Goal: Task Accomplishment & Management: Manage account settings

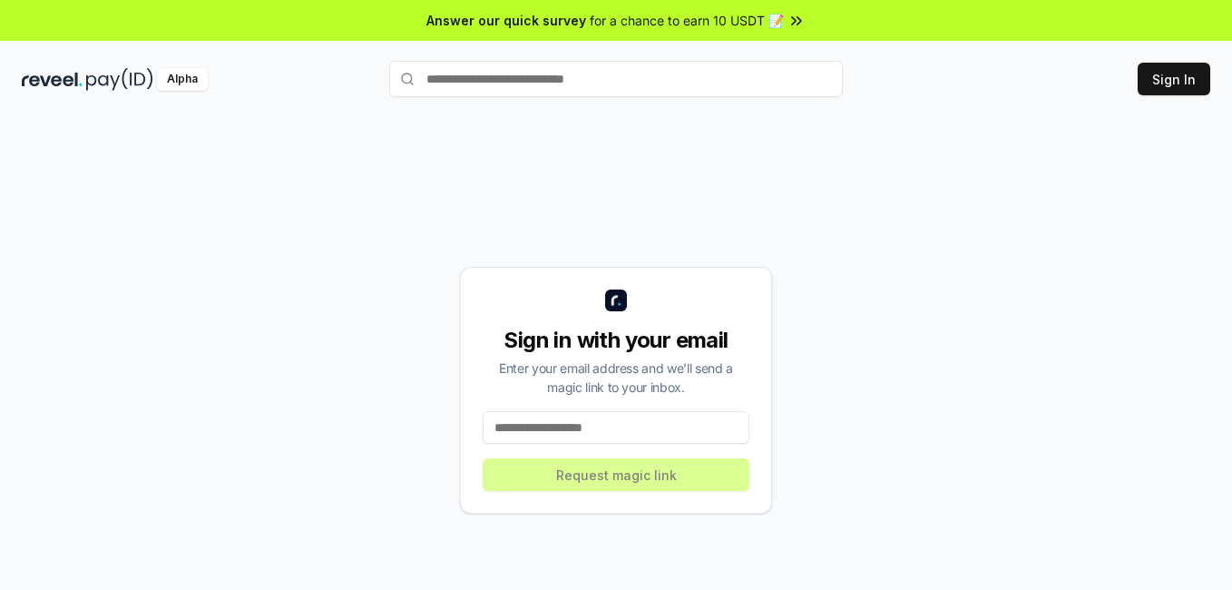
click at [604, 432] on input at bounding box center [616, 427] width 267 height 33
type input "**********"
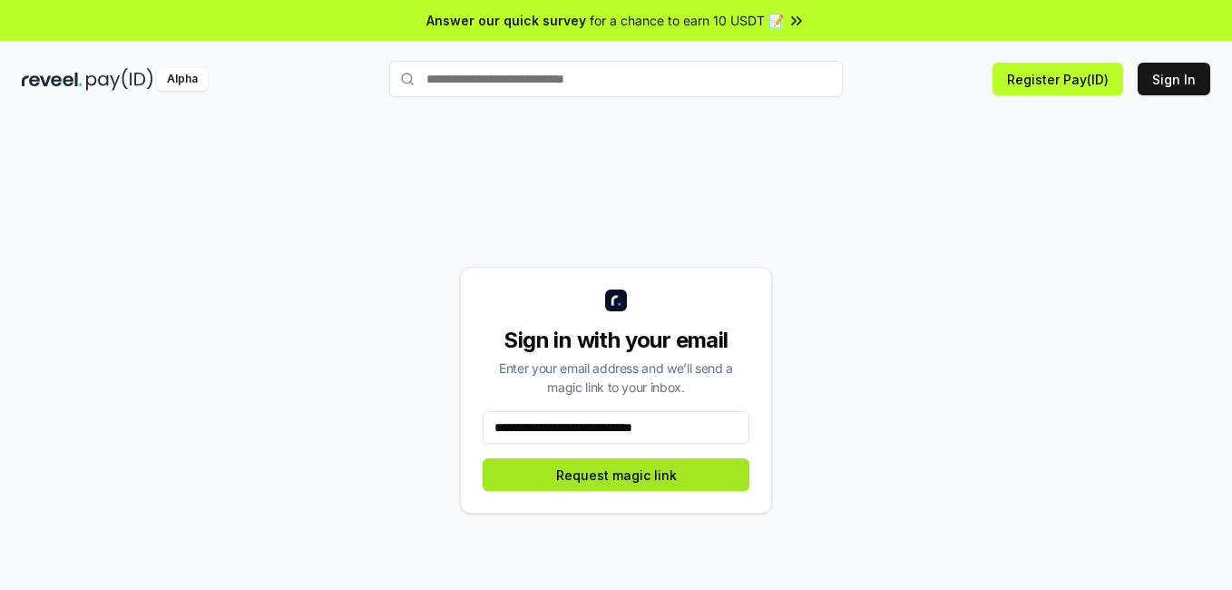
click at [633, 484] on button "Request magic link" at bounding box center [616, 474] width 267 height 33
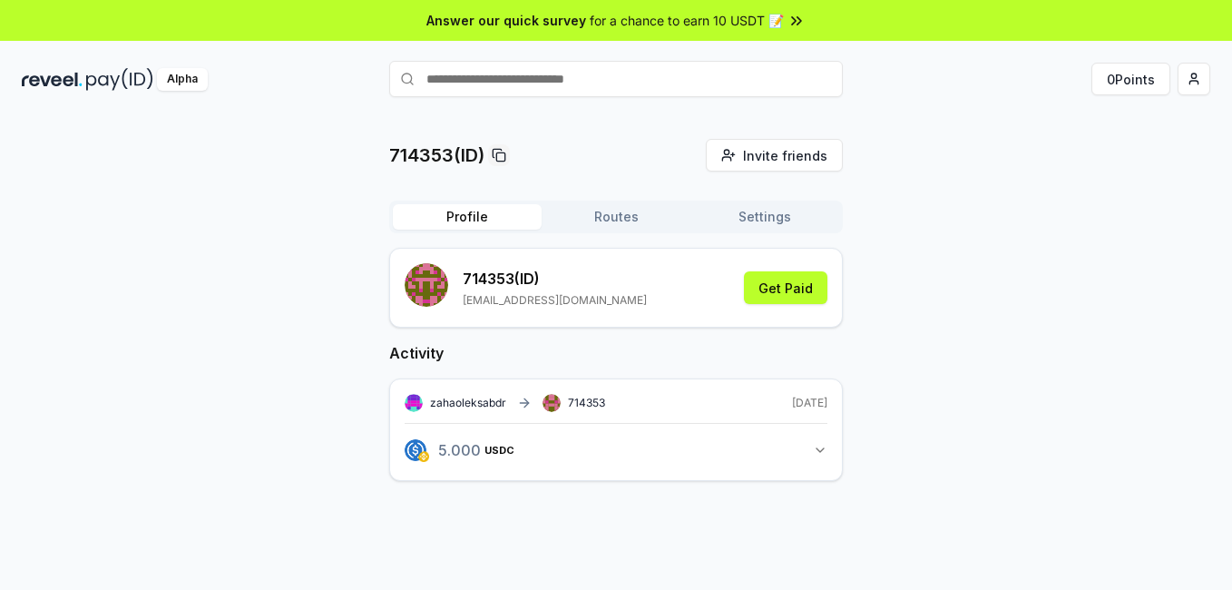
click at [816, 447] on icon "button" at bounding box center [820, 450] width 15 height 15
click at [755, 216] on button "Settings" at bounding box center [764, 216] width 149 height 25
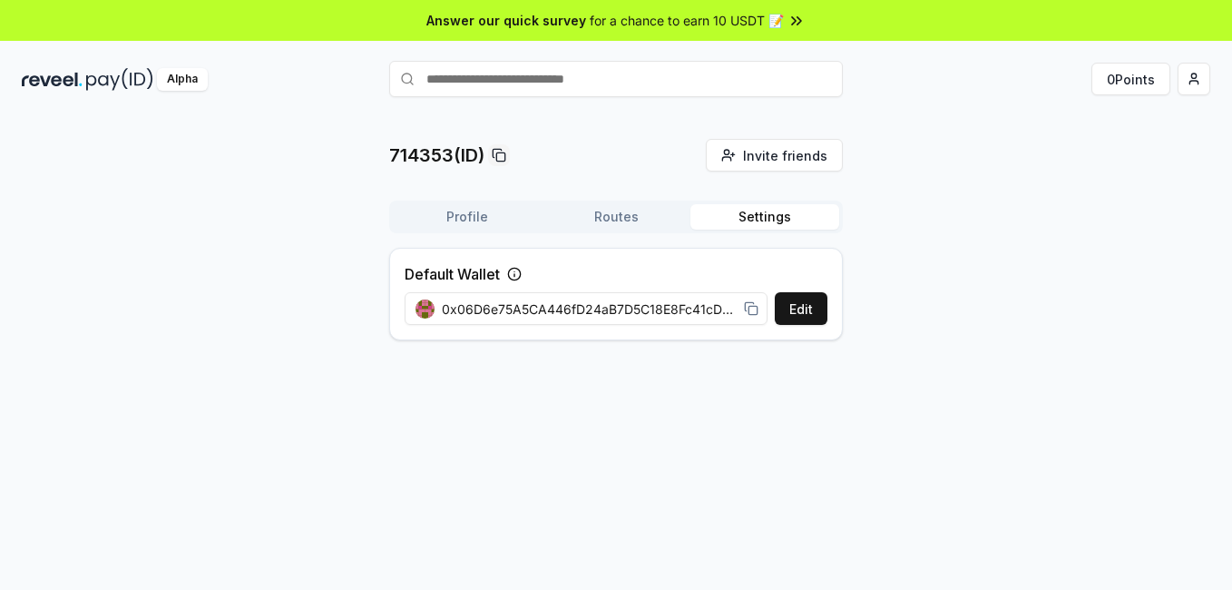
click at [625, 227] on button "Routes" at bounding box center [616, 216] width 149 height 25
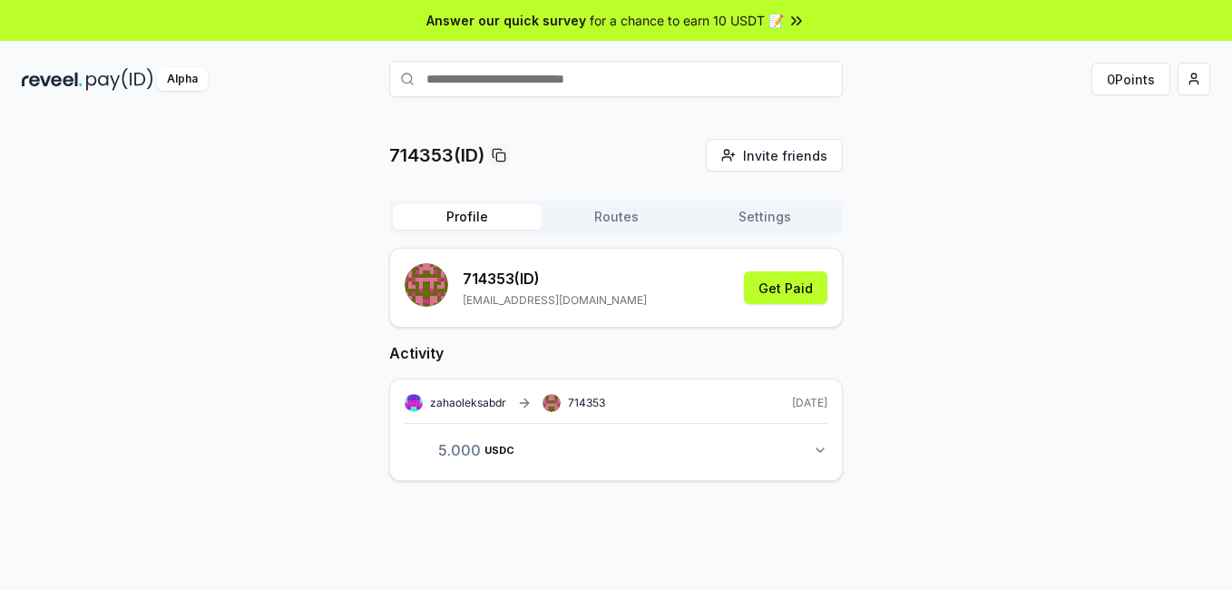
click at [474, 213] on button "Profile" at bounding box center [467, 216] width 149 height 25
click at [1194, 86] on html "Answer our quick survey for a chance to earn 10 USDT 📝 Alpha 0 Points 714353(ID…" at bounding box center [616, 295] width 1232 height 590
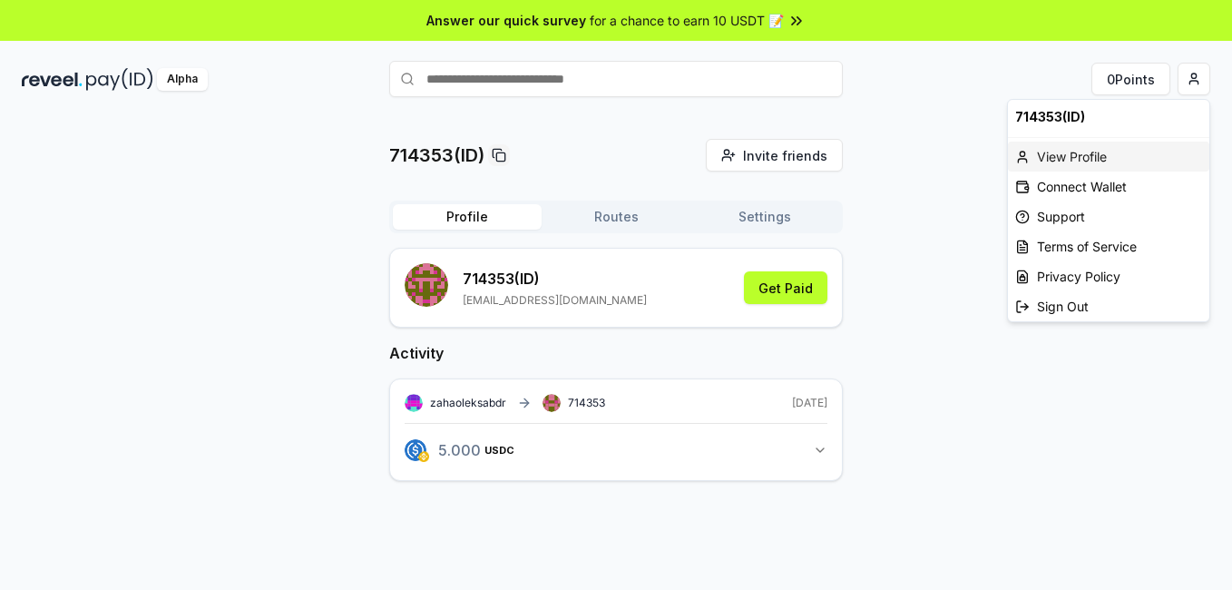
click at [1095, 150] on div "View Profile" at bounding box center [1108, 157] width 201 height 30
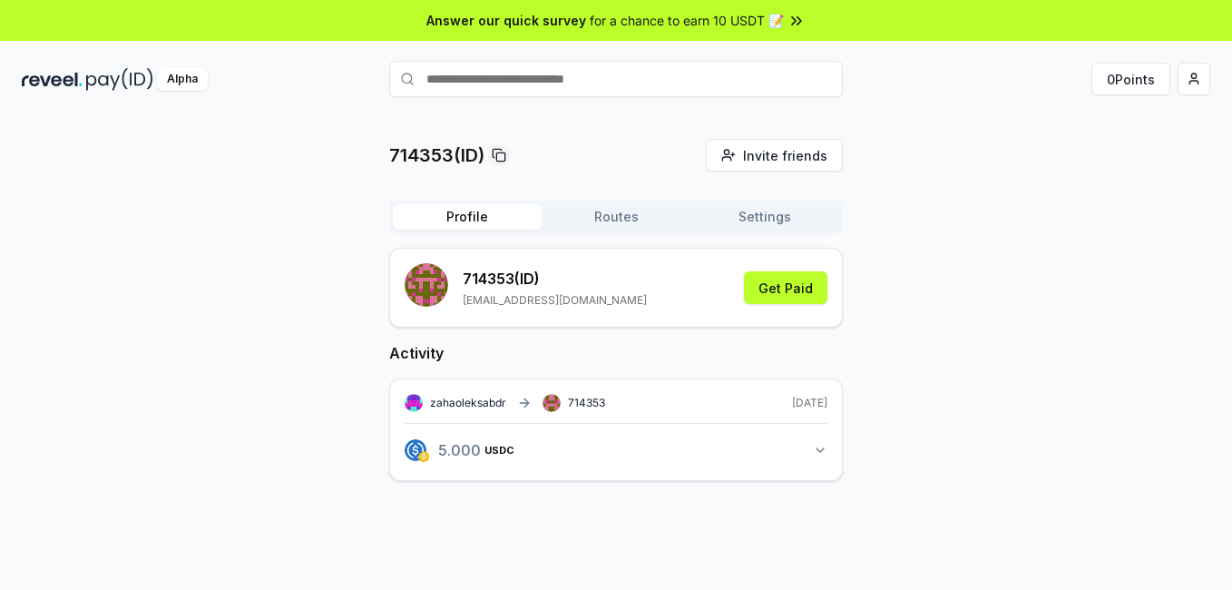
click at [611, 220] on button "Routes" at bounding box center [616, 216] width 149 height 25
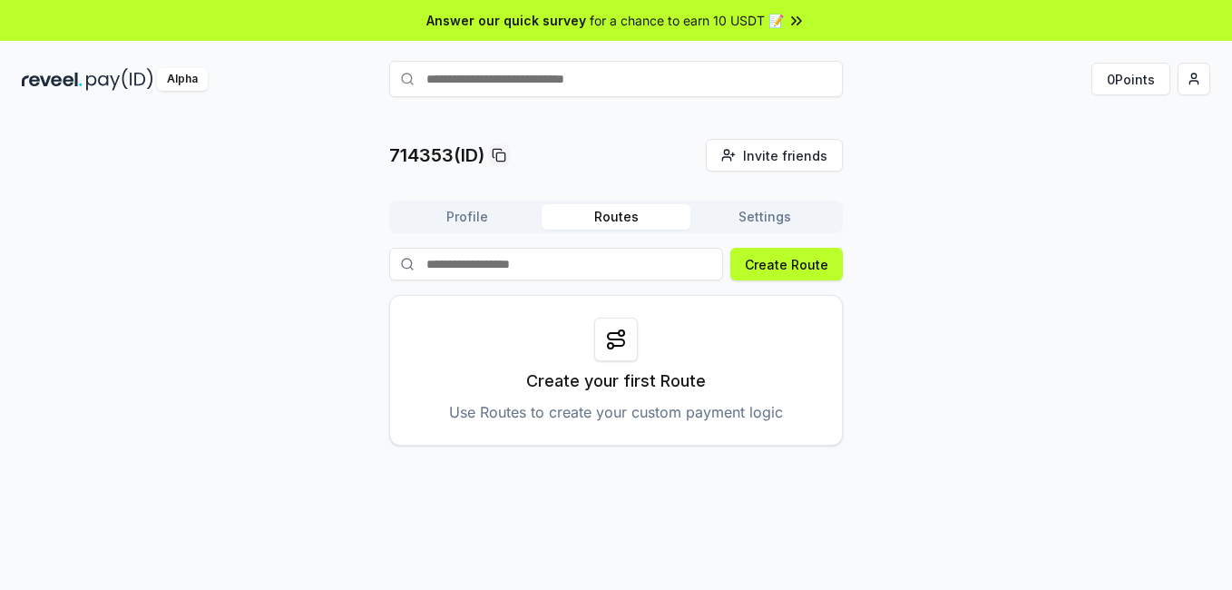
click at [770, 224] on button "Settings" at bounding box center [764, 216] width 149 height 25
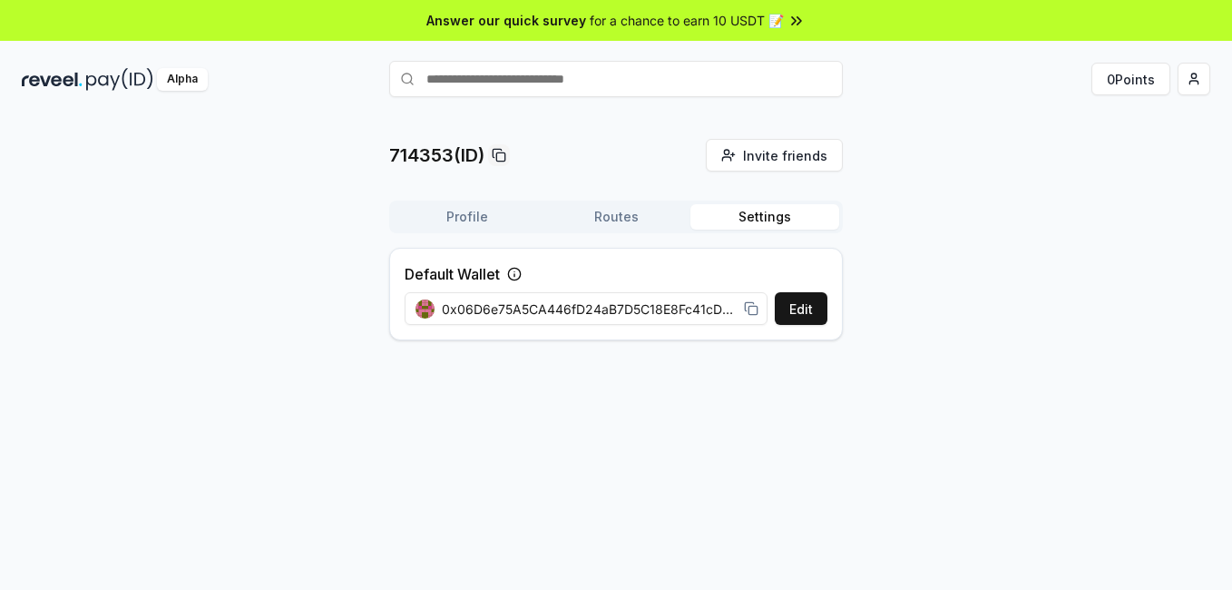
click at [451, 211] on button "Profile" at bounding box center [467, 216] width 149 height 25
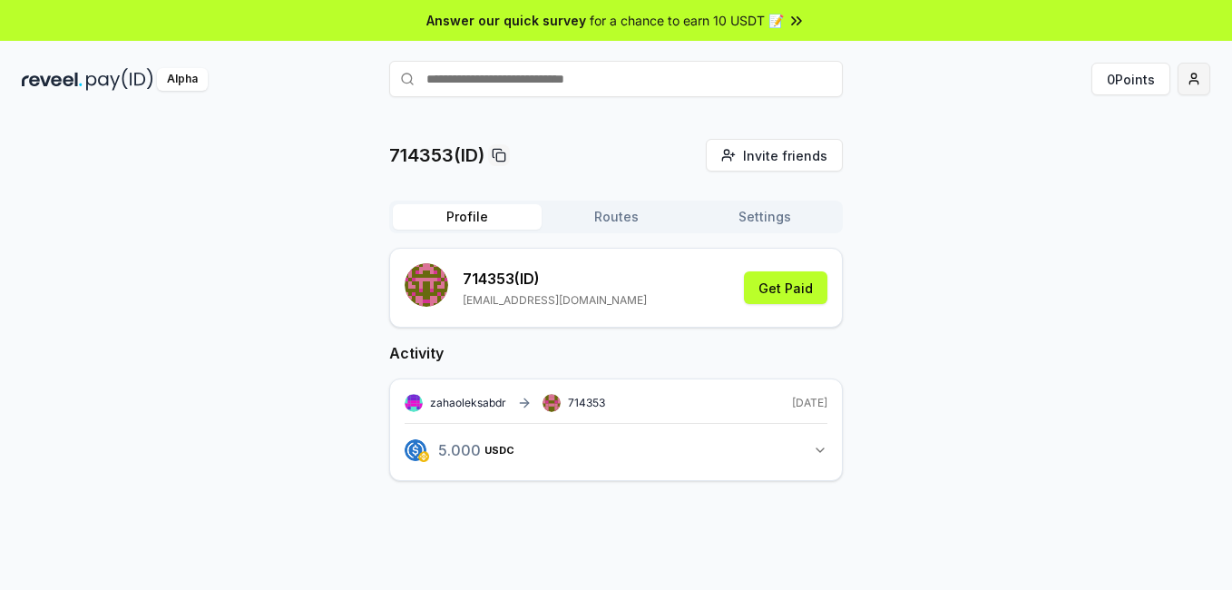
click at [1193, 86] on html "Answer our quick survey for a chance to earn 10 USDT 📝 Alpha 0 Points 714353(ID…" at bounding box center [616, 295] width 1232 height 590
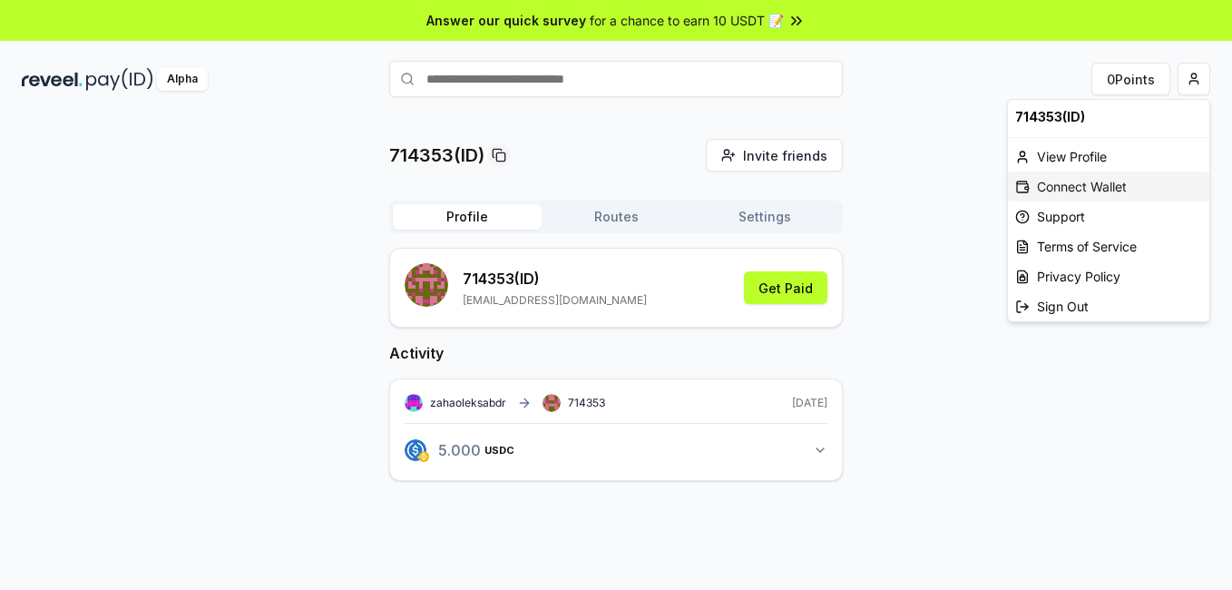
click at [1102, 186] on div "Connect Wallet" at bounding box center [1108, 186] width 201 height 30
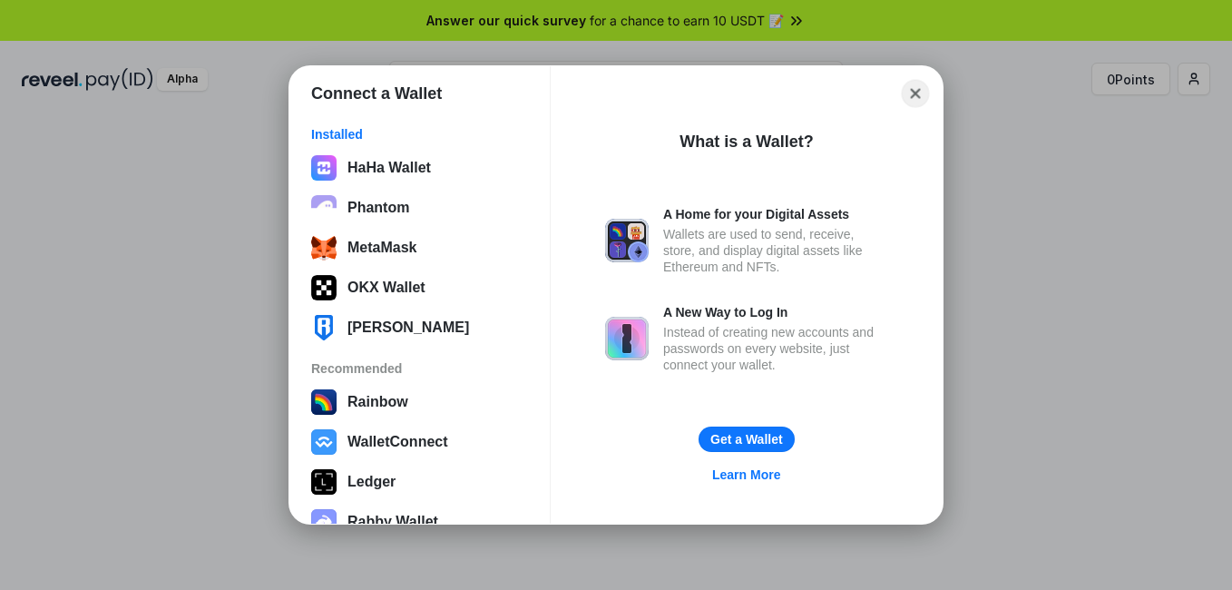
click at [911, 93] on button "Close" at bounding box center [916, 94] width 28 height 28
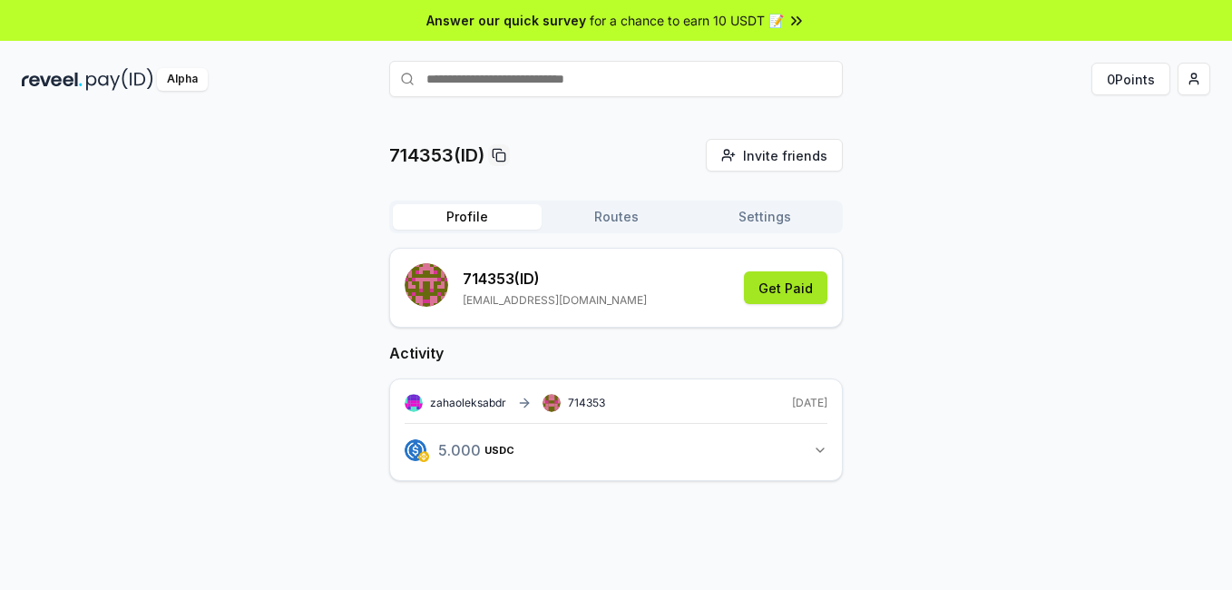
click at [760, 290] on button "Get Paid" at bounding box center [785, 287] width 83 height 33
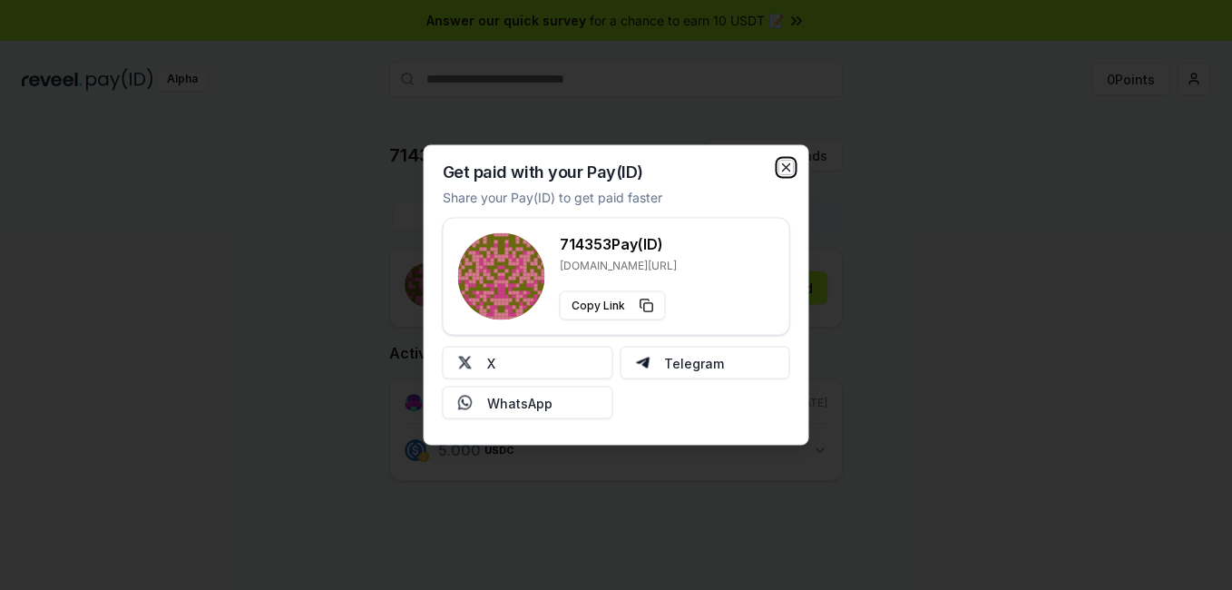
click at [787, 161] on icon "button" at bounding box center [786, 168] width 15 height 15
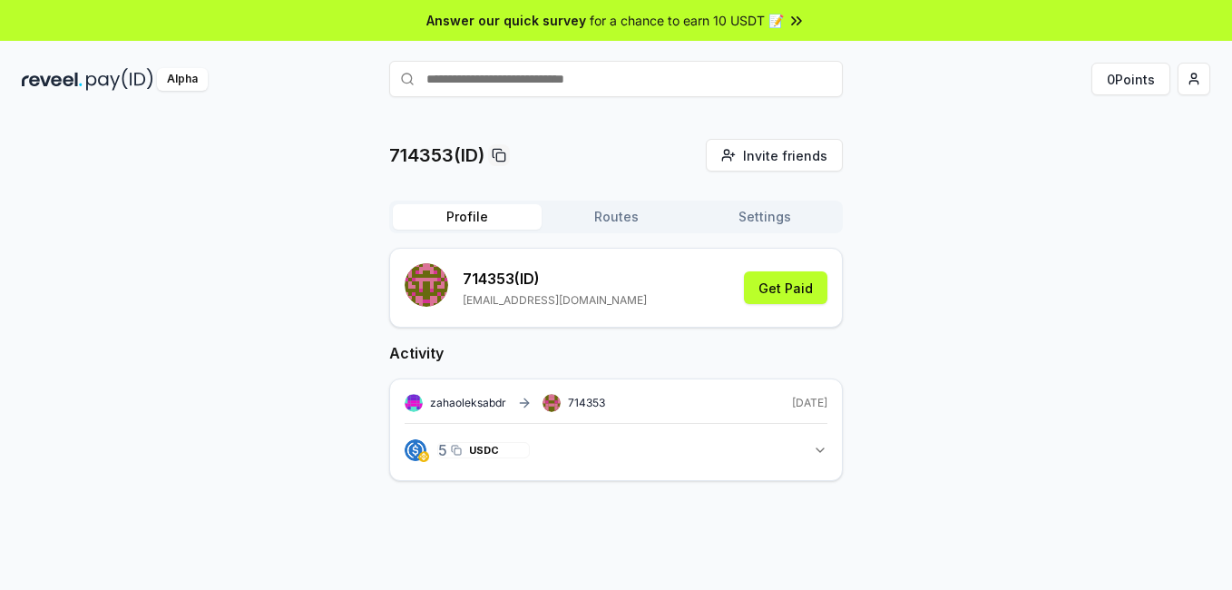
click at [482, 458] on div "5.000 USDC 5 USDC" at bounding box center [484, 450] width 100 height 31
click at [826, 453] on icon "button" at bounding box center [820, 450] width 15 height 15
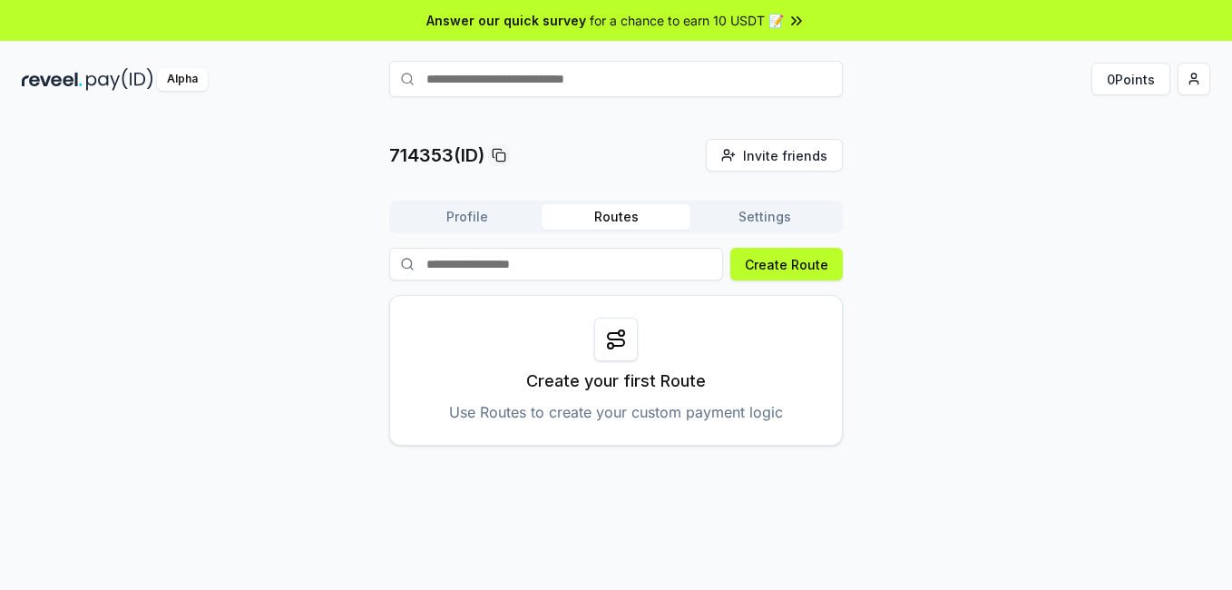
drag, startPoint x: 665, startPoint y: 222, endPoint x: 652, endPoint y: 220, distance: 13.0
click at [652, 220] on button "Routes" at bounding box center [616, 216] width 149 height 25
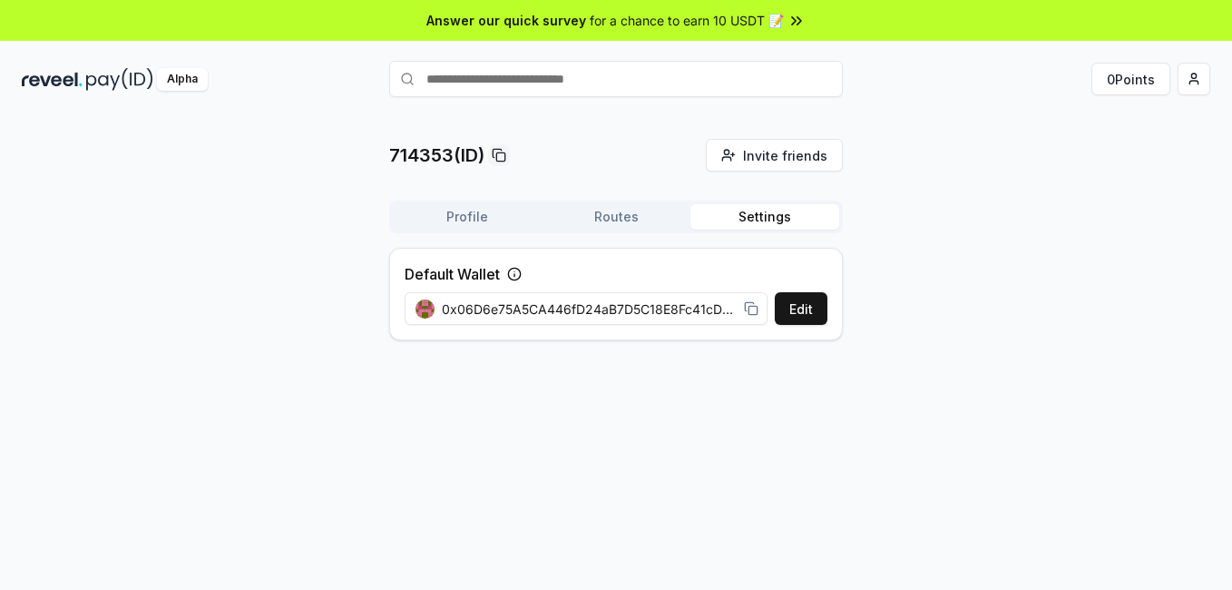
click at [727, 213] on button "Settings" at bounding box center [764, 216] width 149 height 25
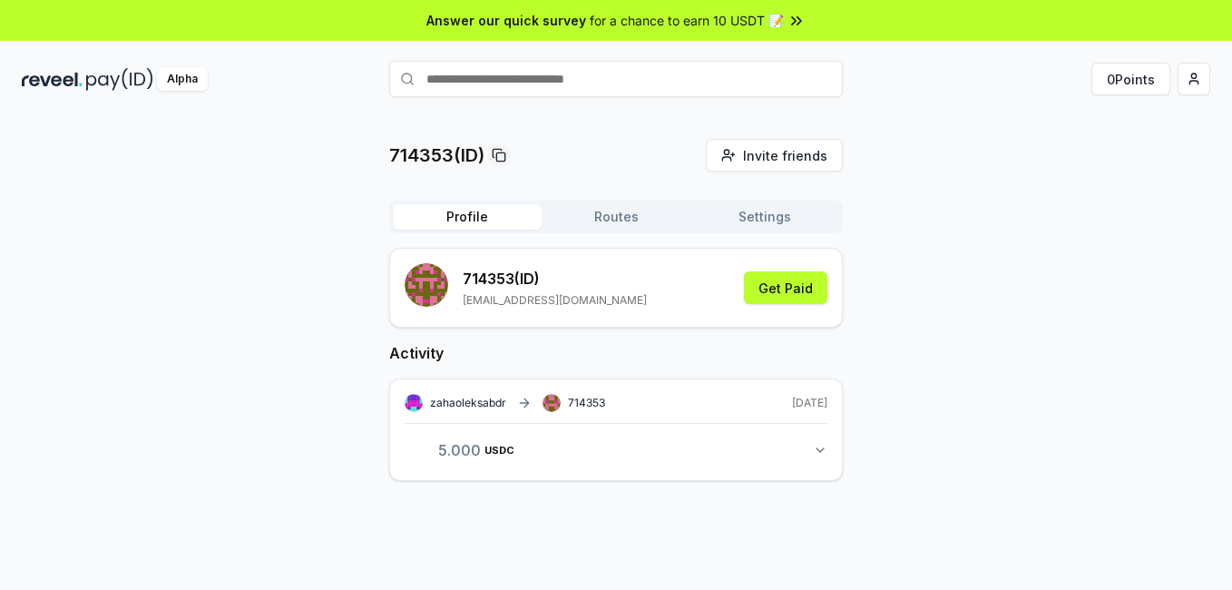
click at [468, 215] on button "Profile" at bounding box center [467, 216] width 149 height 25
click at [767, 290] on button "Get Paid" at bounding box center [785, 287] width 83 height 33
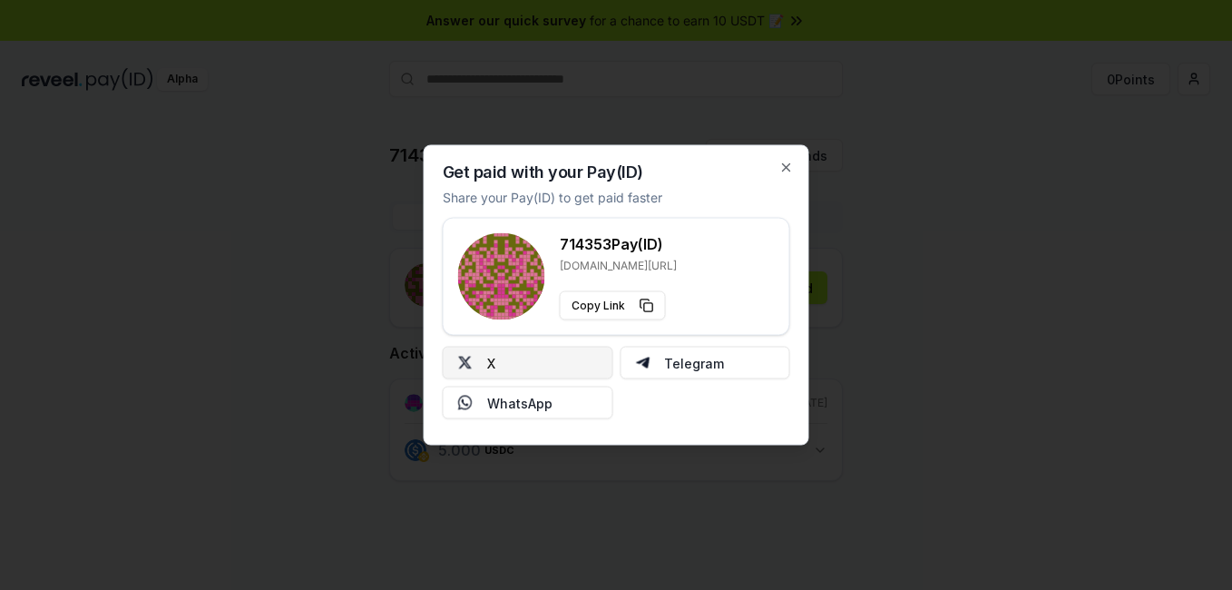
click at [507, 362] on button "X" at bounding box center [528, 363] width 171 height 33
click at [789, 163] on icon "button" at bounding box center [786, 168] width 15 height 15
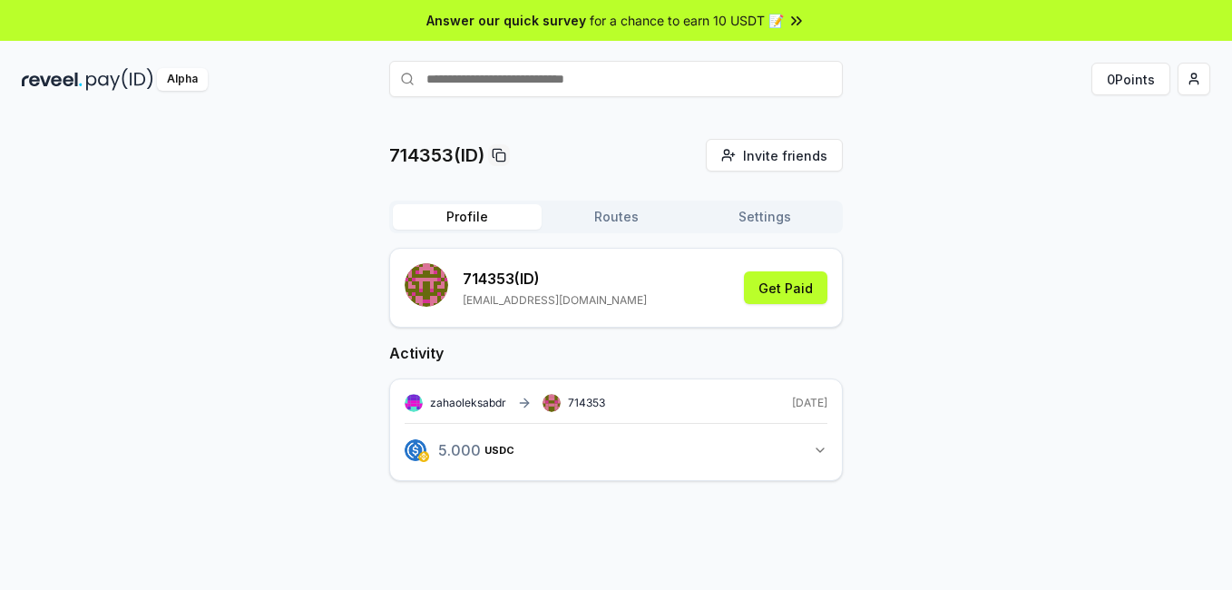
click at [814, 452] on icon "button" at bounding box center [820, 450] width 15 height 15
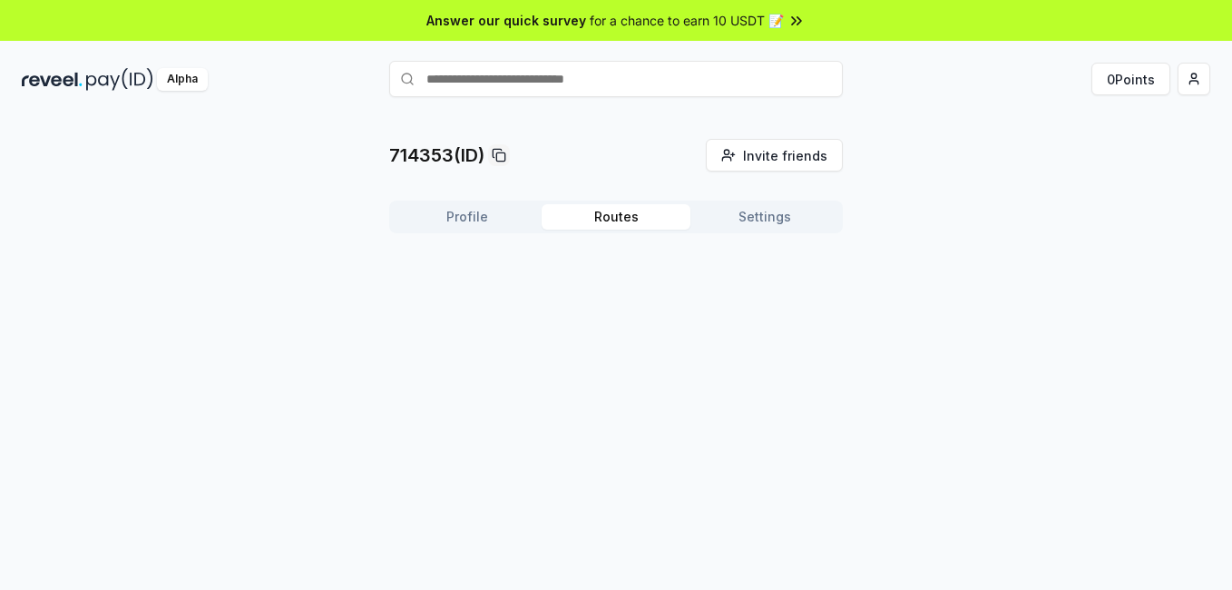
click at [614, 216] on button "Routes" at bounding box center [616, 216] width 149 height 25
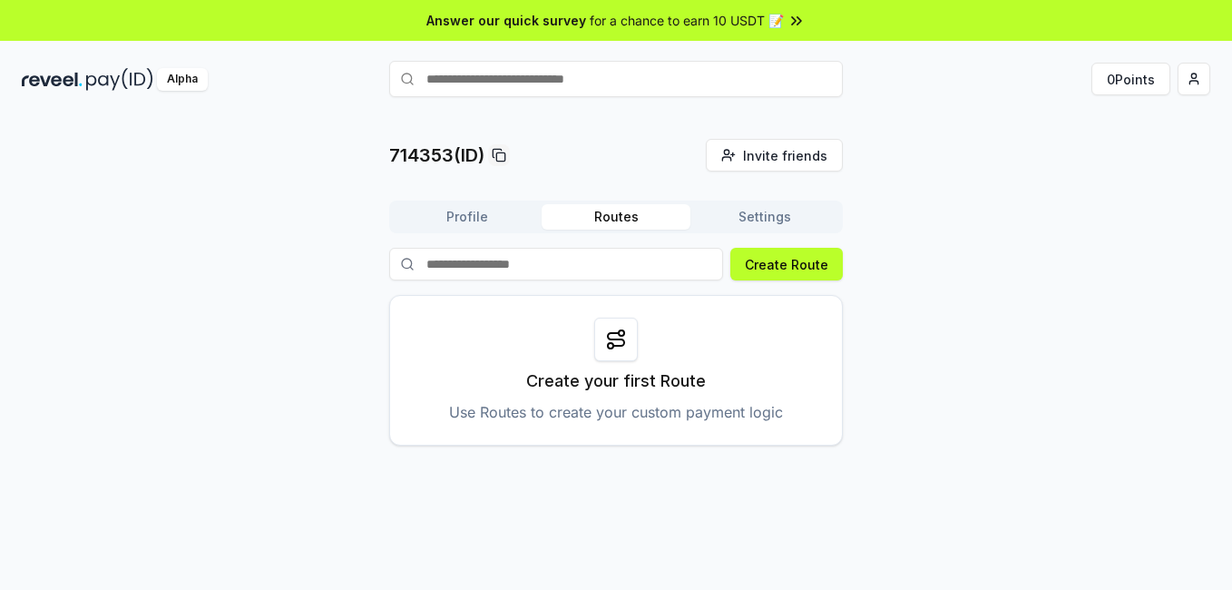
click at [745, 204] on button "Settings" at bounding box center [764, 216] width 149 height 25
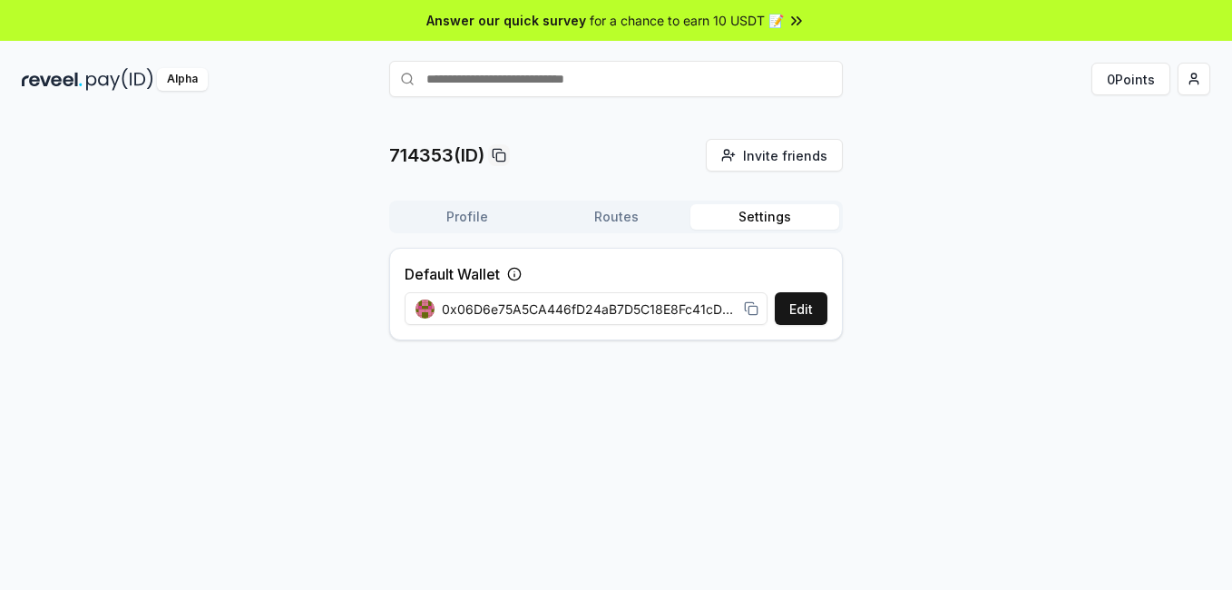
click at [750, 308] on icon at bounding box center [751, 308] width 15 height 15
click at [472, 209] on button "Profile" at bounding box center [467, 216] width 149 height 25
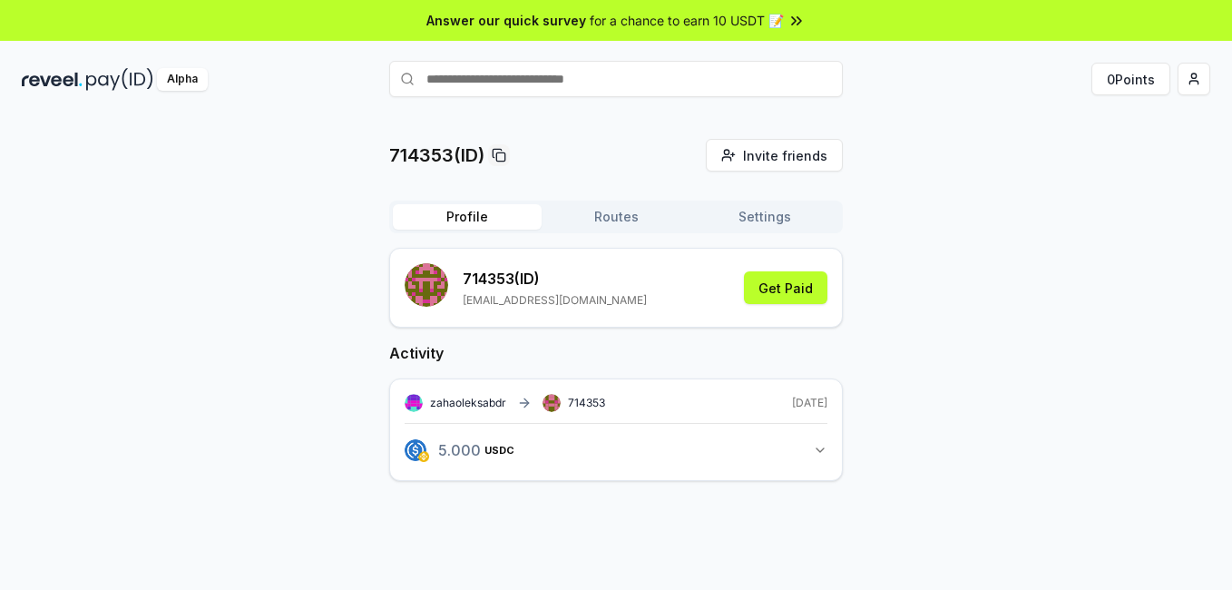
click at [826, 459] on button "5.000 USDC 5 USDC" at bounding box center [616, 450] width 423 height 31
click at [805, 450] on button "5.000 USDC 5 USDC" at bounding box center [616, 450] width 423 height 31
click at [618, 211] on button "Routes" at bounding box center [616, 216] width 149 height 25
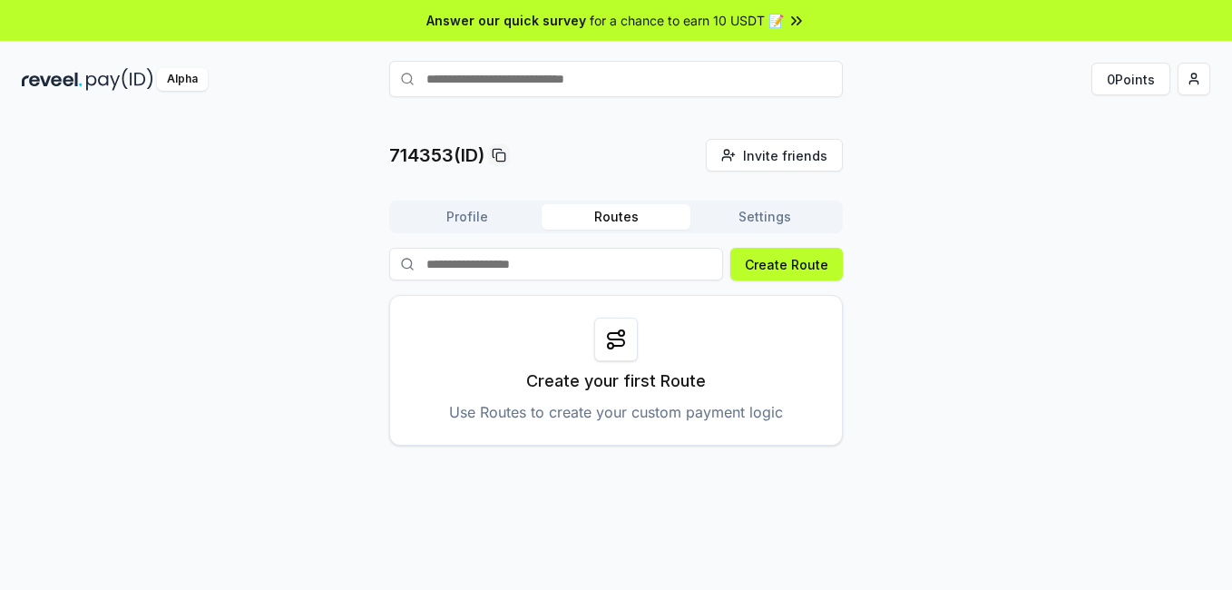
click at [780, 211] on button "Settings" at bounding box center [764, 216] width 149 height 25
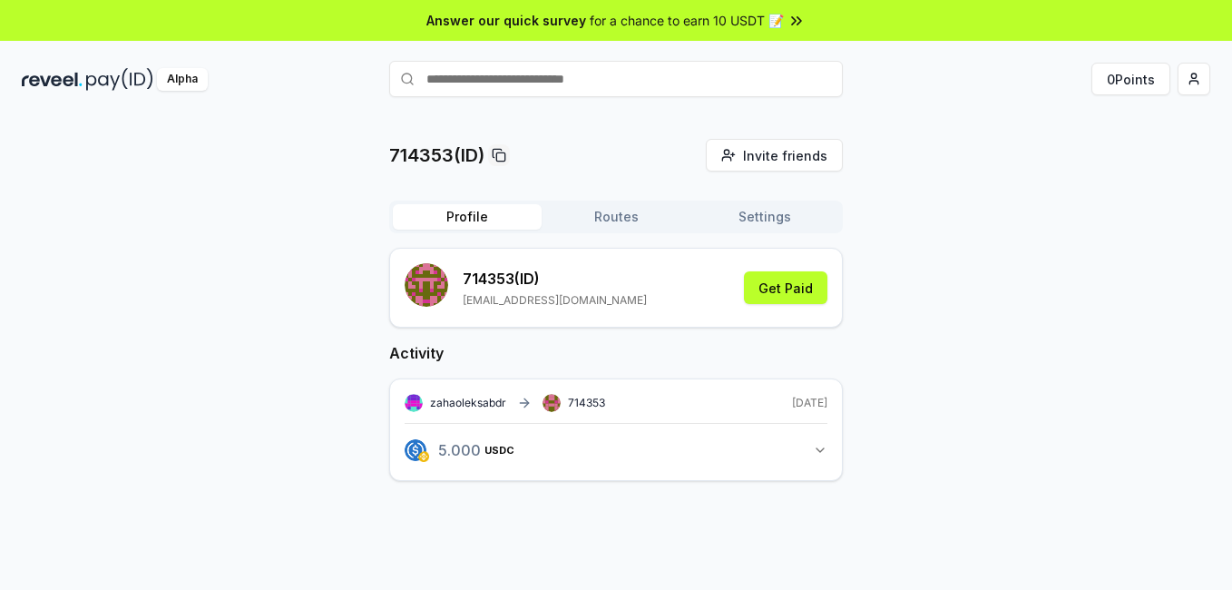
click at [449, 209] on button "Profile" at bounding box center [467, 216] width 149 height 25
click at [571, 81] on input "text" at bounding box center [616, 79] width 454 height 36
click at [992, 197] on div "714353(ID) Invite friends Invite Profile Routes Settings 714353 (ID) oleksandrz…" at bounding box center [616, 324] width 1188 height 371
click at [797, 283] on button "Get Paid" at bounding box center [785, 287] width 83 height 33
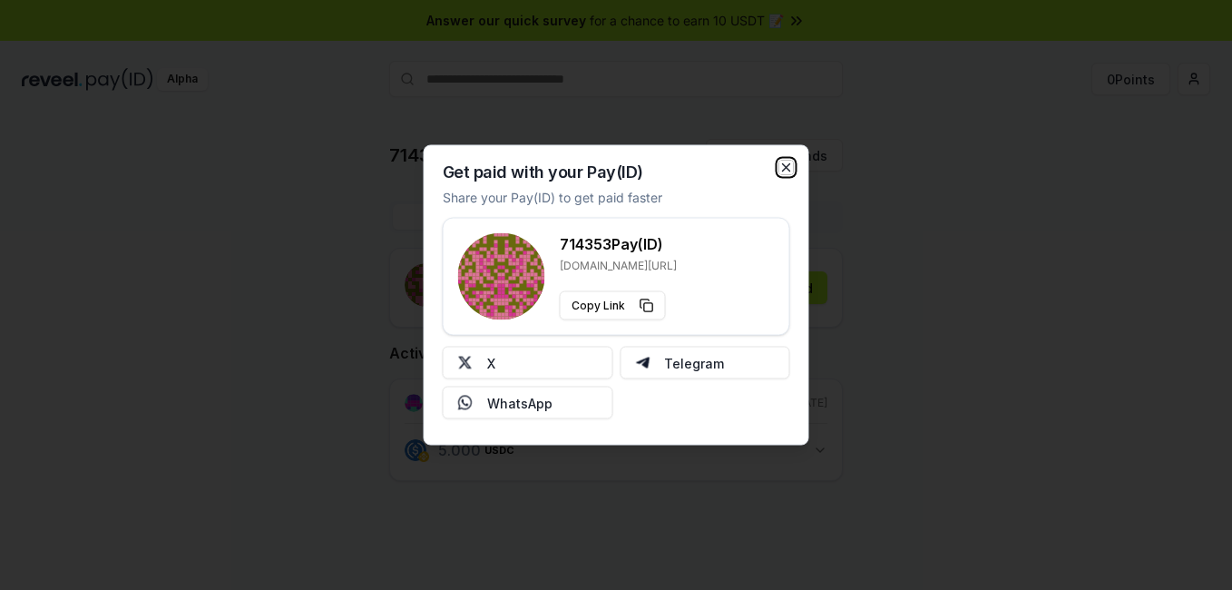
click at [785, 171] on icon "button" at bounding box center [786, 168] width 15 height 15
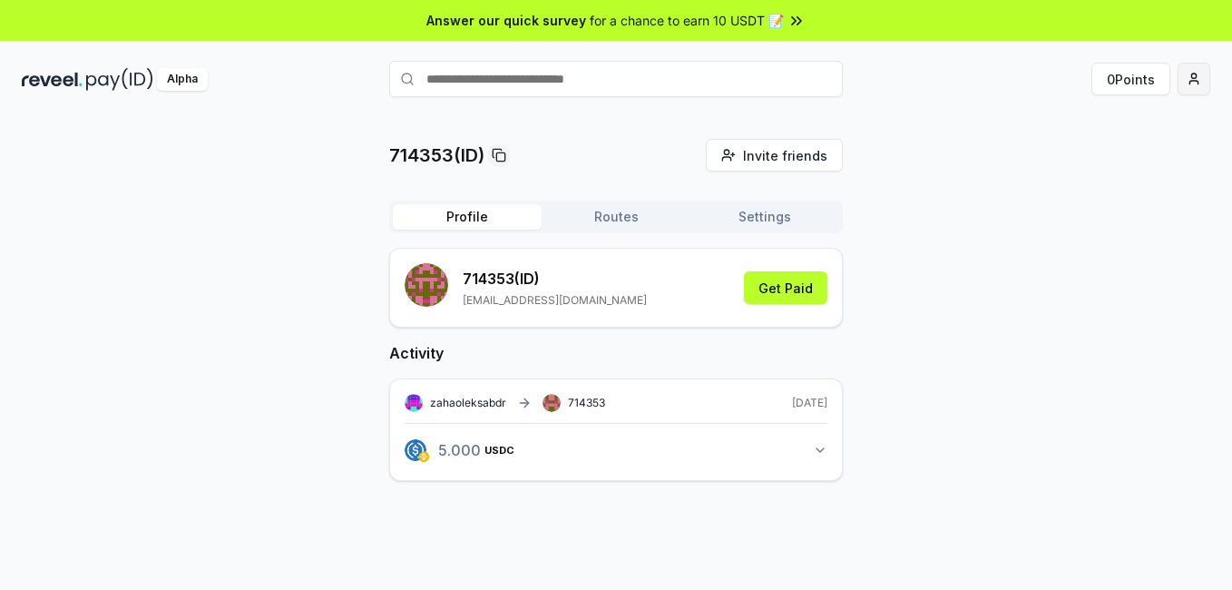
click at [1188, 86] on html "Answer our quick survey for a chance to earn 10 USDT 📝 Alpha 0 Points 714353(ID…" at bounding box center [616, 295] width 1232 height 590
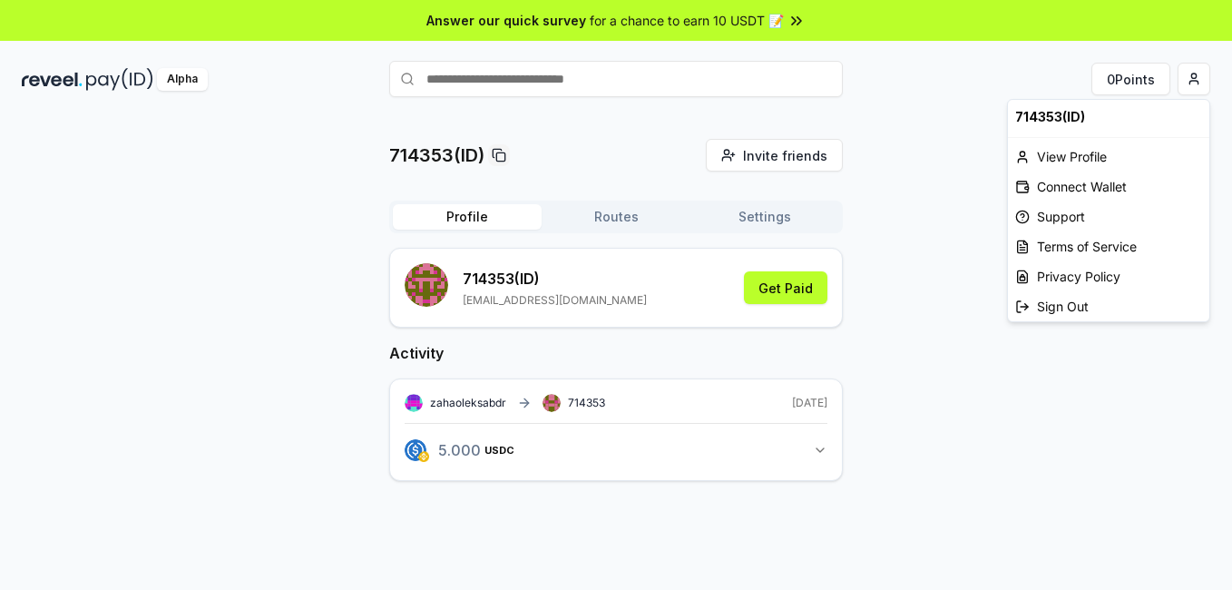
click at [874, 345] on html "Answer our quick survey for a chance to earn 10 USDT 📝 Alpha 0 Points 714353(ID…" at bounding box center [616, 295] width 1232 height 590
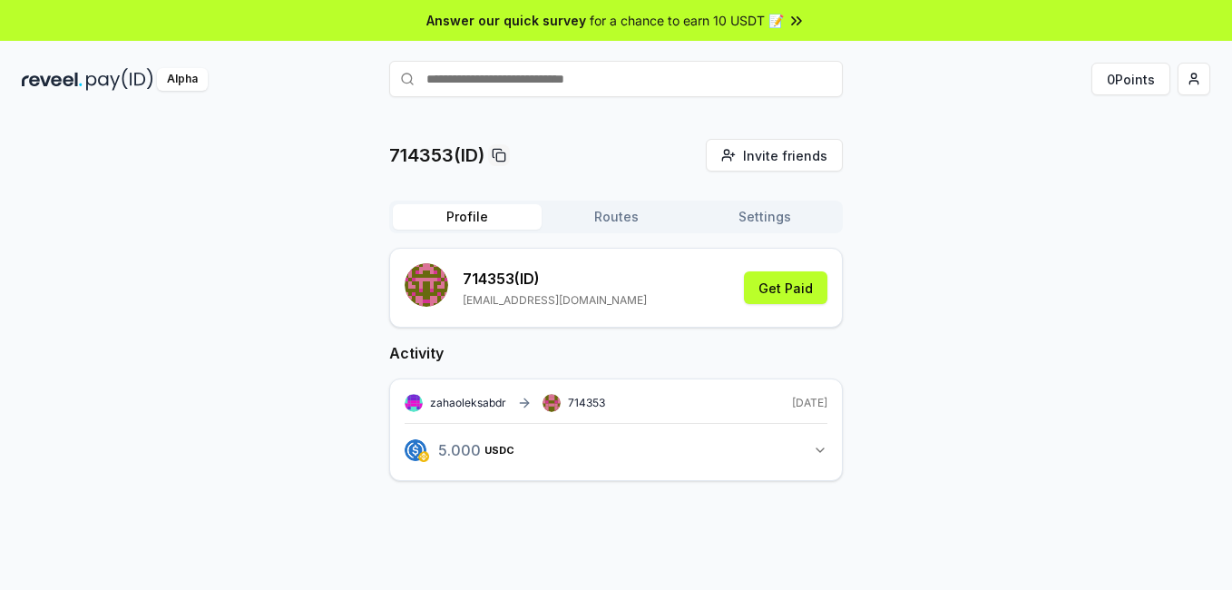
click at [818, 454] on icon "button" at bounding box center [820, 450] width 15 height 15
click at [471, 533] on link "View transaction" at bounding box center [468, 529] width 72 height 11
click at [821, 449] on icon "button" at bounding box center [819, 450] width 7 height 4
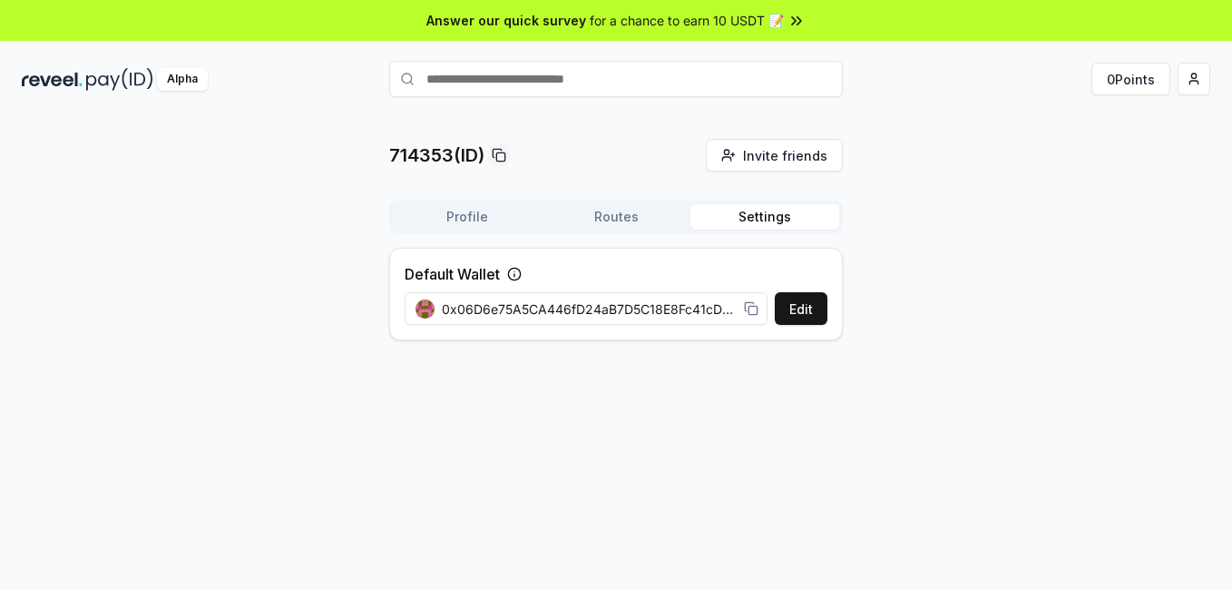
click at [746, 222] on button "Settings" at bounding box center [764, 216] width 149 height 25
click at [618, 220] on button "Routes" at bounding box center [616, 216] width 149 height 25
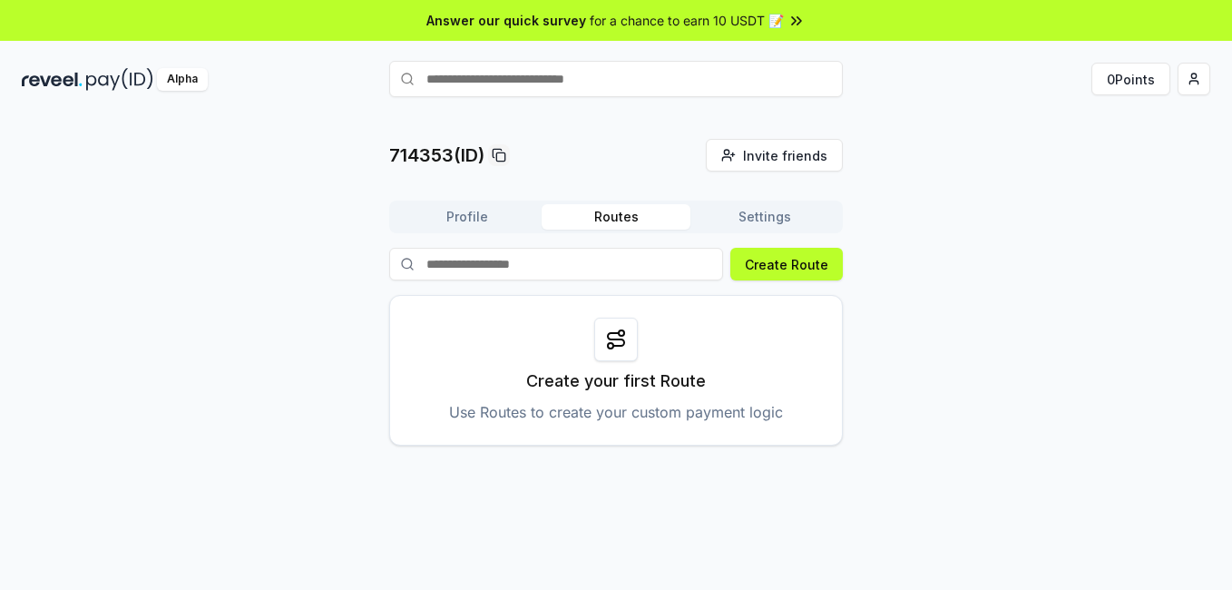
click at [575, 84] on input "text" at bounding box center [616, 79] width 454 height 36
click at [619, 91] on input "text" at bounding box center [435, 79] width 454 height 36
type input "**********"
click at [799, 264] on button "Create Route" at bounding box center [786, 264] width 112 height 33
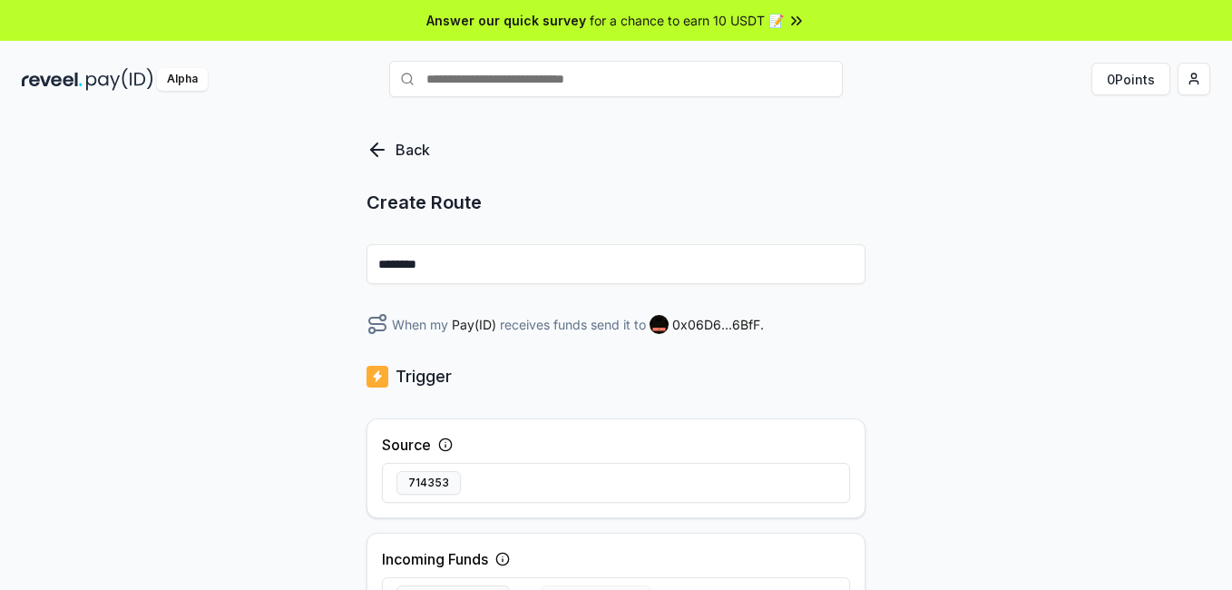
scroll to position [454, 0]
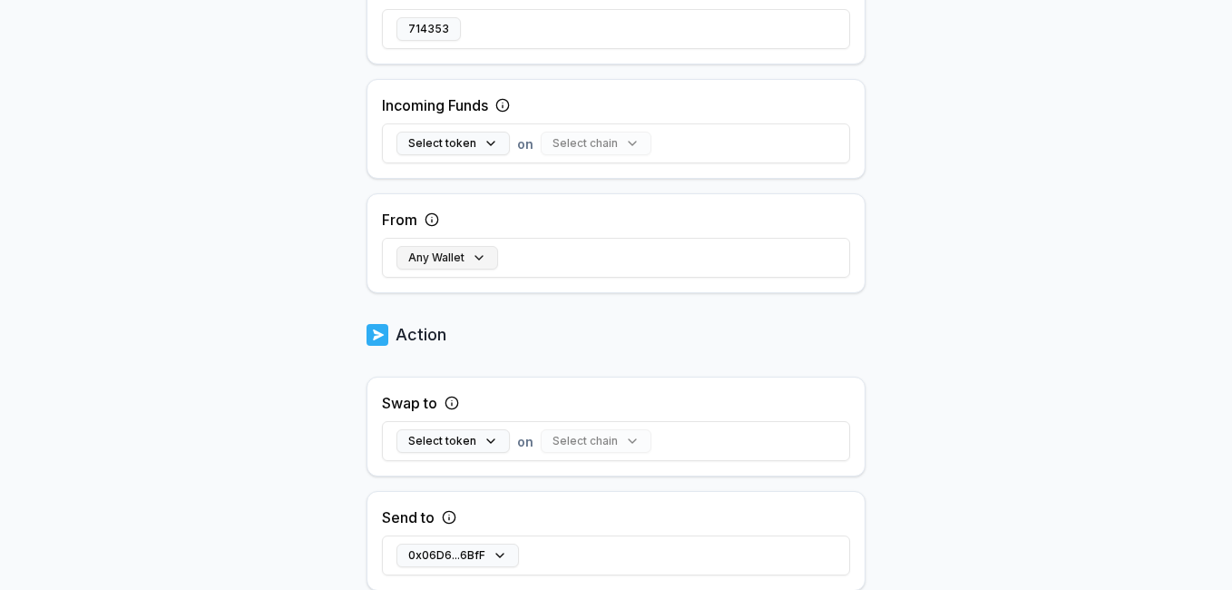
click at [484, 269] on button "Any Wallet" at bounding box center [447, 258] width 102 height 24
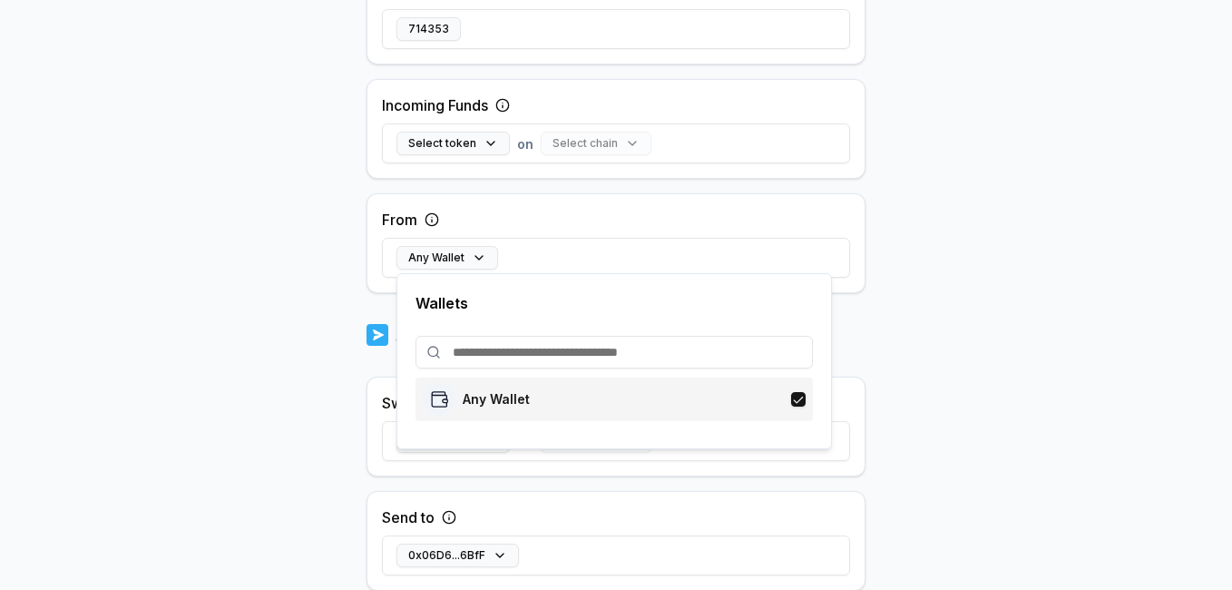
click at [493, 399] on p "Any Wallet" at bounding box center [496, 399] width 67 height 15
click at [490, 143] on button "Select token" at bounding box center [452, 144] width 113 height 24
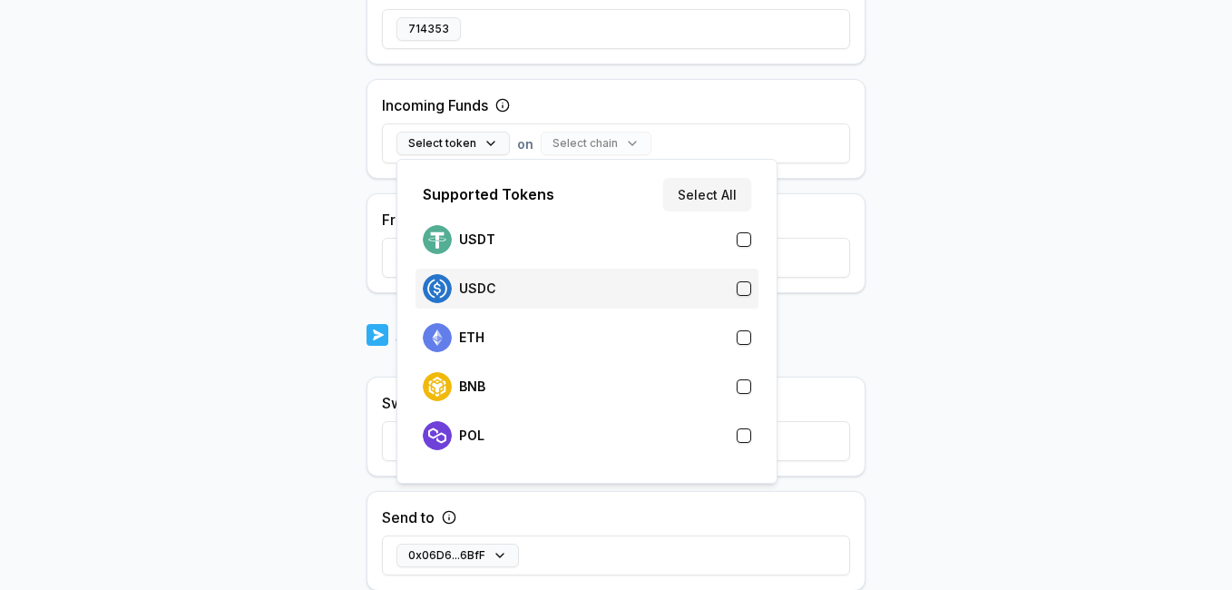
click at [484, 296] on div "USDC" at bounding box center [459, 288] width 73 height 29
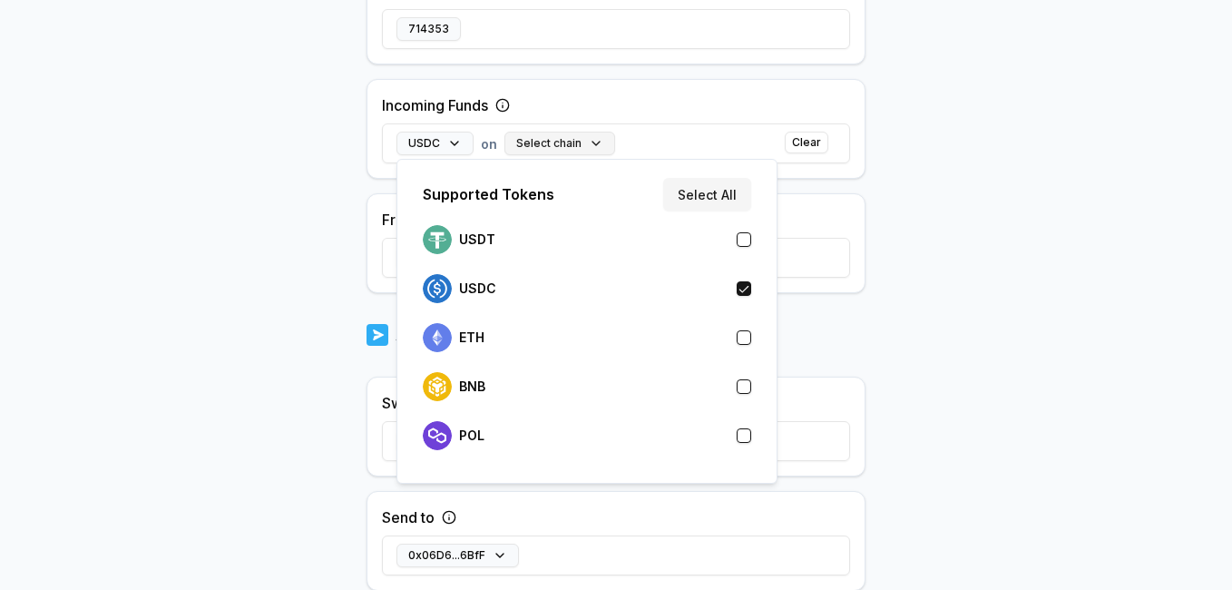
click at [560, 143] on button "Select chain" at bounding box center [559, 144] width 111 height 24
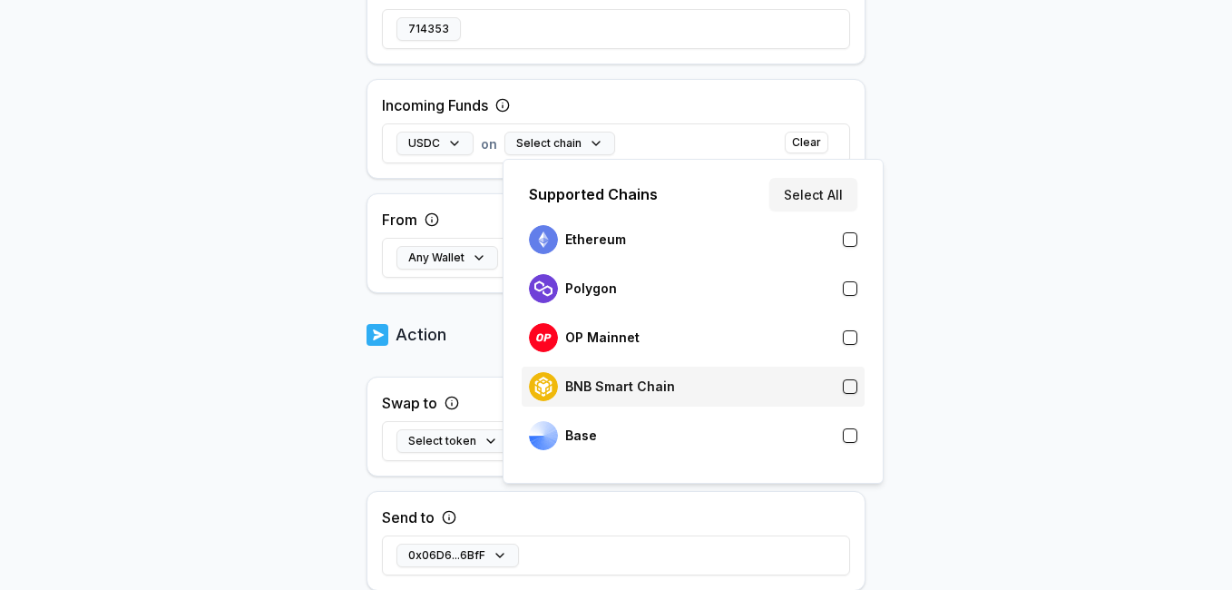
click at [630, 380] on p "BNB Smart Chain" at bounding box center [620, 386] width 110 height 15
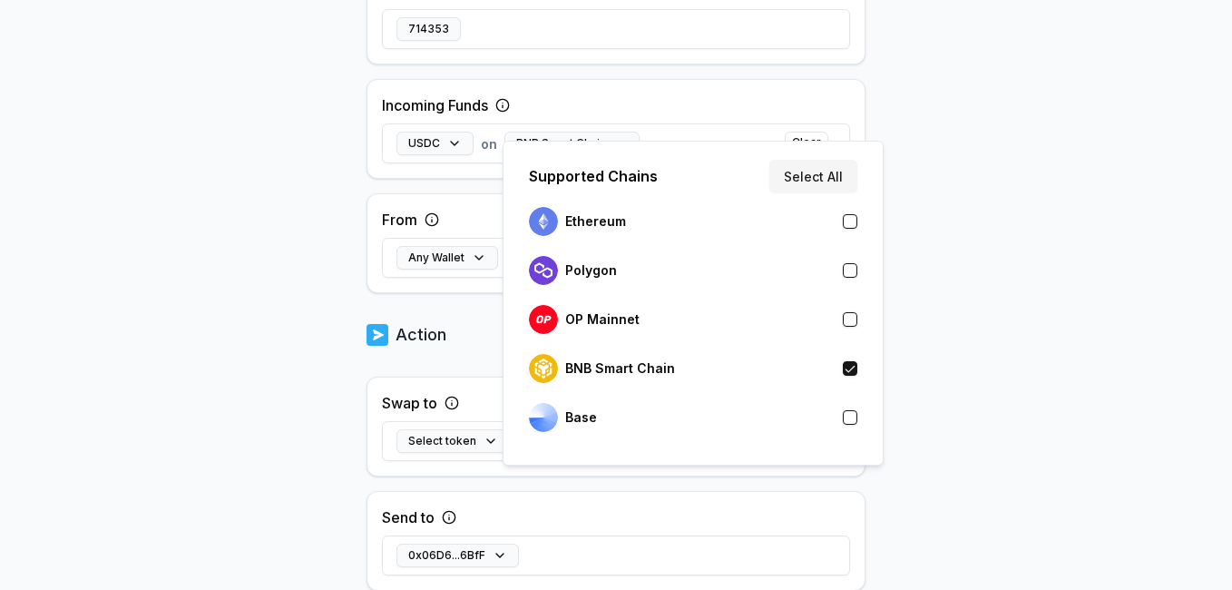
scroll to position [602, 0]
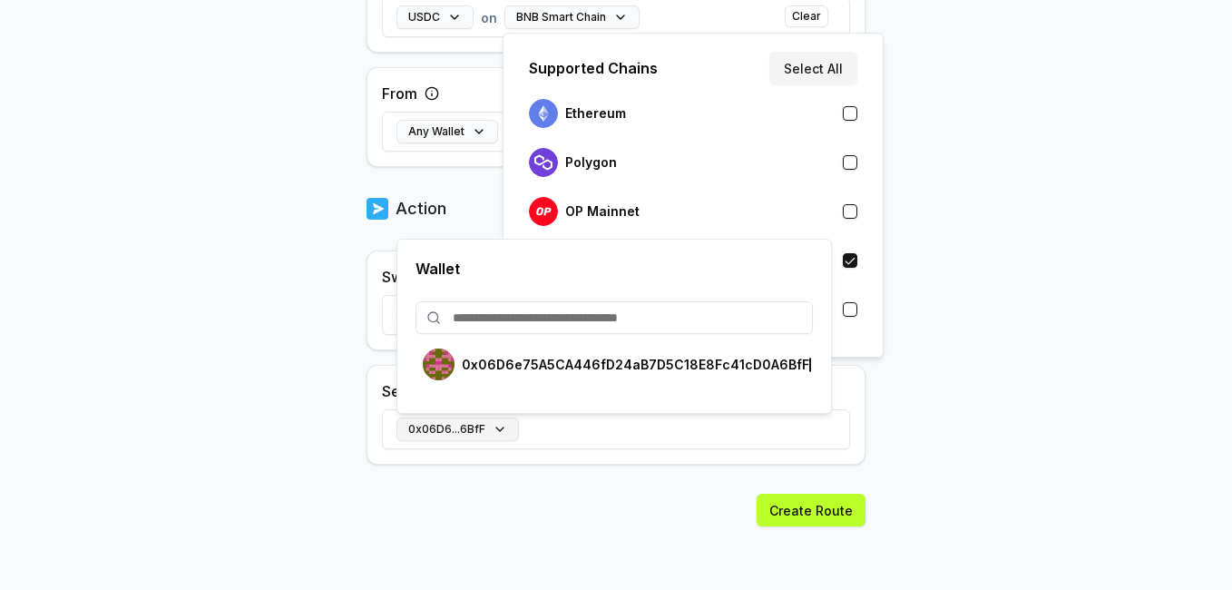
click at [488, 429] on button "0x06D6...6BfF" at bounding box center [457, 429] width 122 height 24
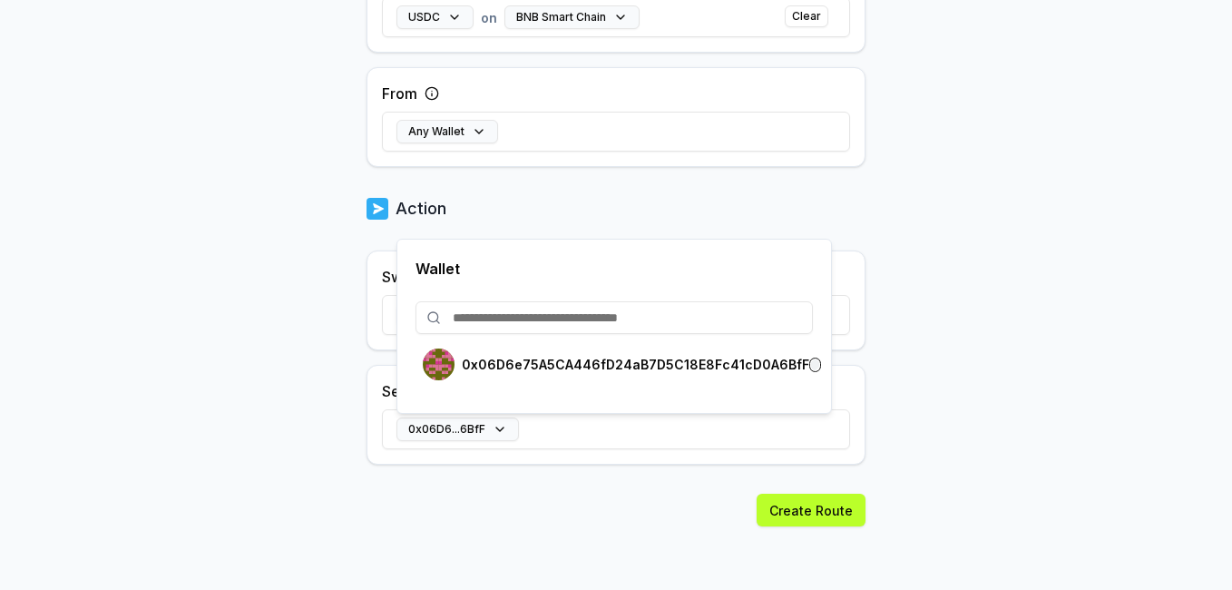
click at [975, 237] on body "Answer our quick survey for a chance to earn 10 USDT 📝 Alpha 0 Points Back Crea…" at bounding box center [616, 295] width 1232 height 590
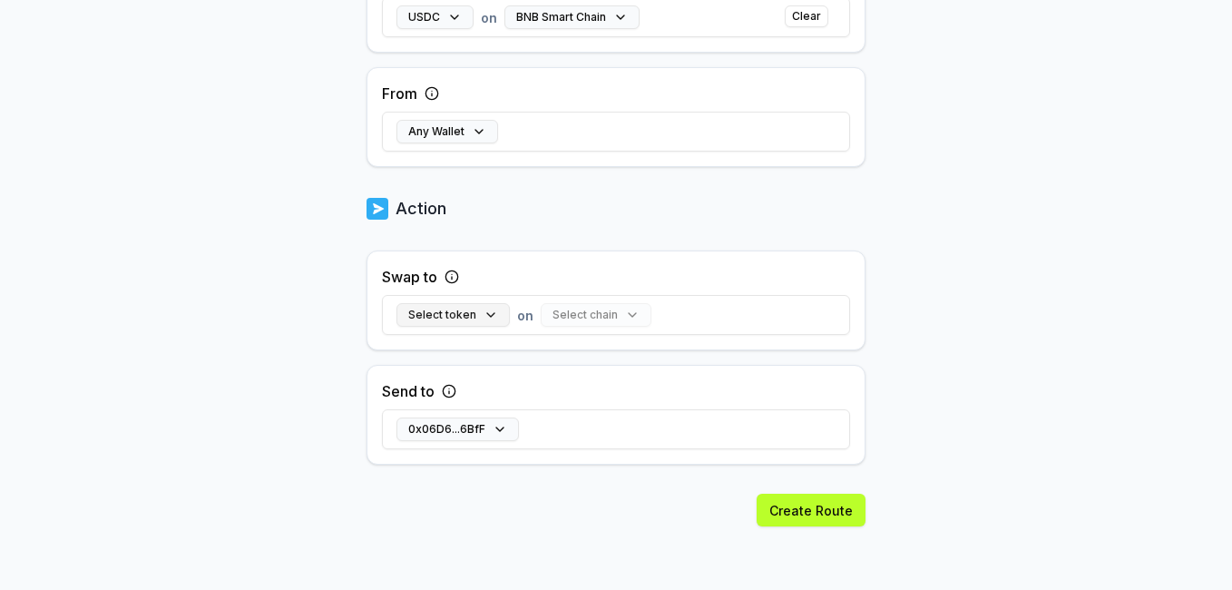
click at [473, 316] on button "Select token" at bounding box center [452, 315] width 113 height 24
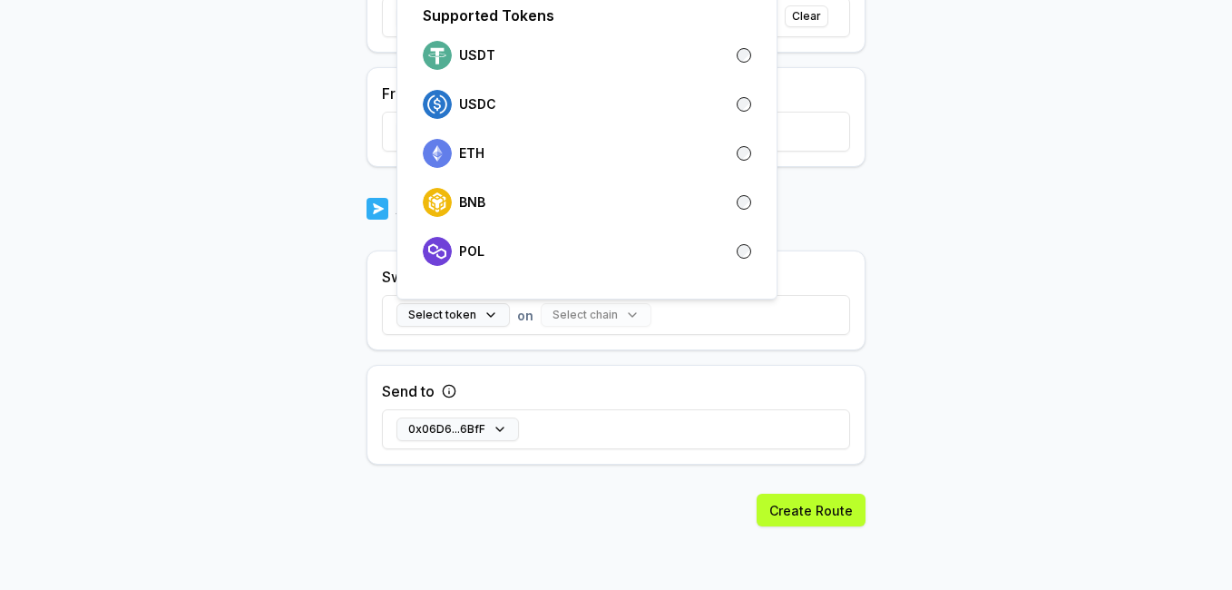
click at [1028, 329] on body "Answer our quick survey for a chance to earn 10 USDT 📝 Alpha 0 Points Back Crea…" at bounding box center [616, 295] width 1232 height 590
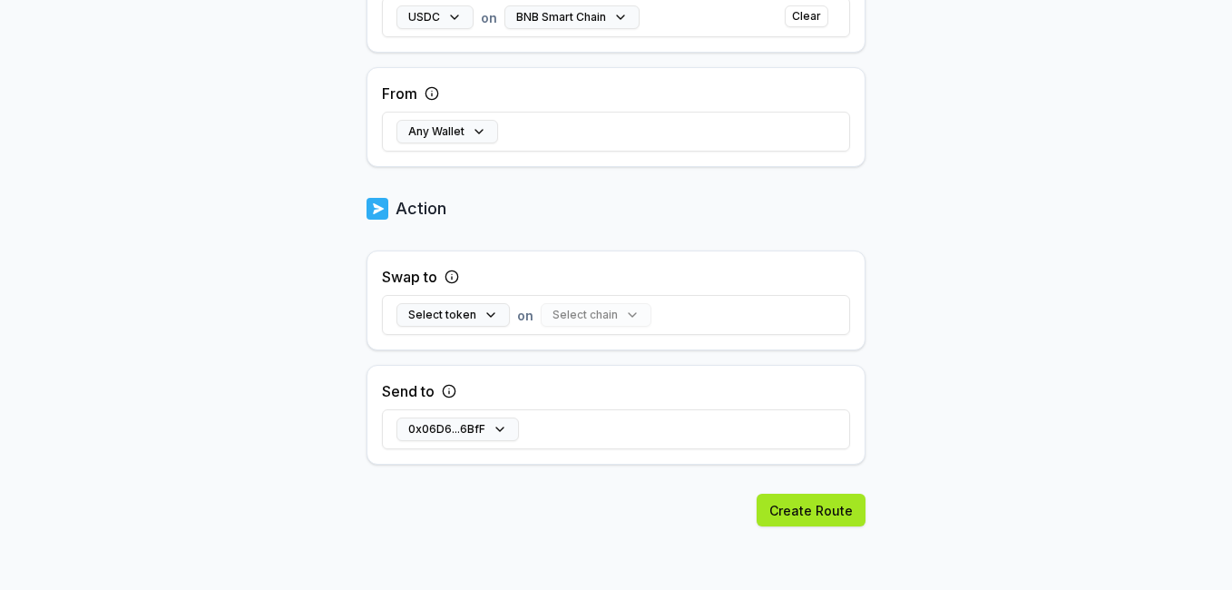
click at [806, 505] on button "Create Route" at bounding box center [811, 510] width 109 height 33
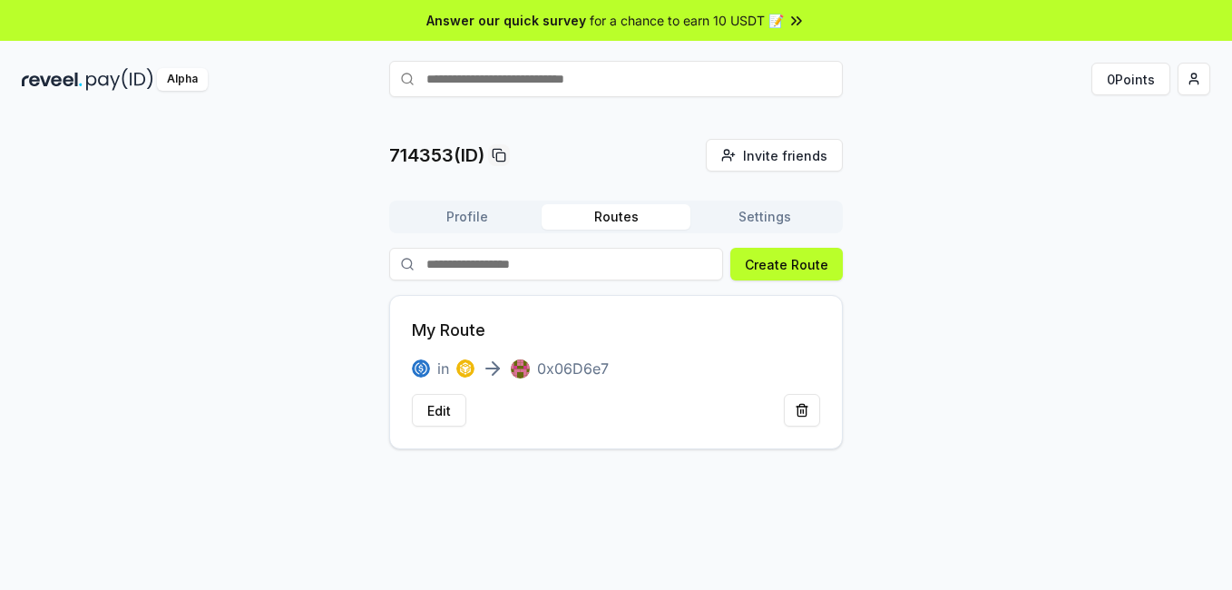
click at [750, 210] on button "Settings" at bounding box center [764, 216] width 149 height 25
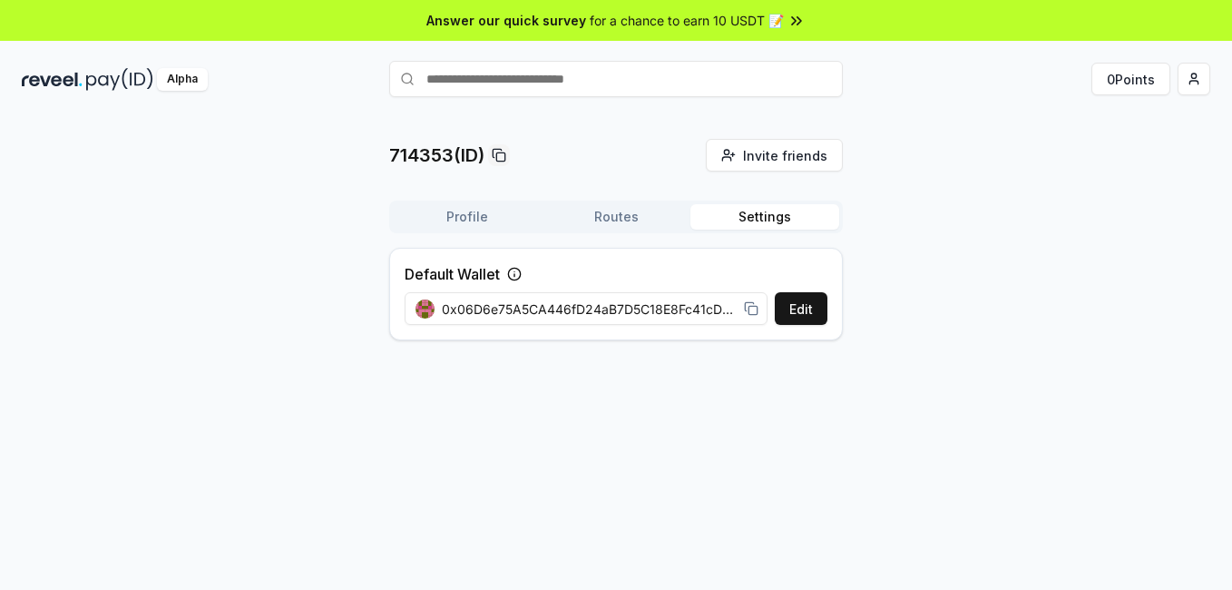
click at [600, 213] on button "Routes" at bounding box center [616, 216] width 149 height 25
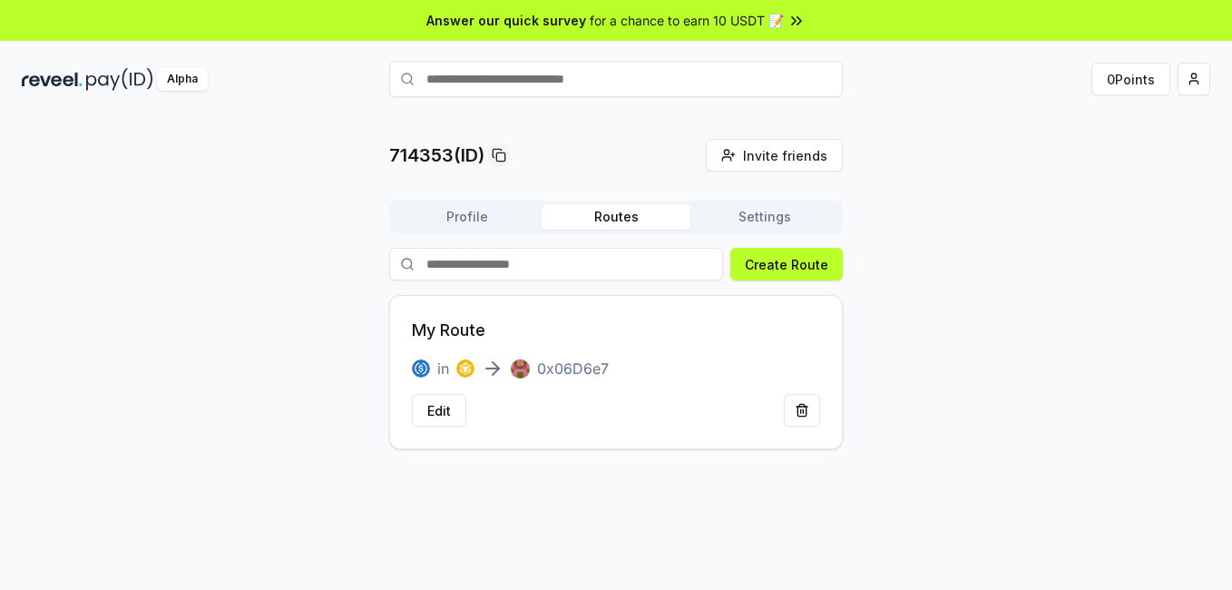
click at [493, 213] on button "Profile" at bounding box center [467, 216] width 149 height 25
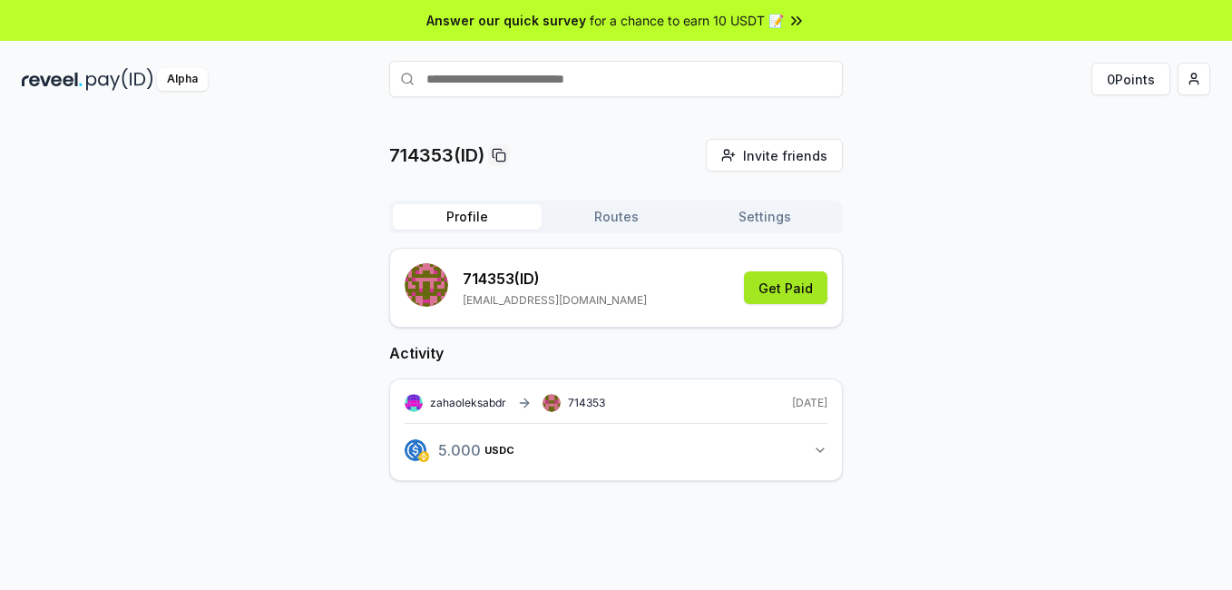
click at [780, 286] on button "Get Paid" at bounding box center [785, 287] width 83 height 33
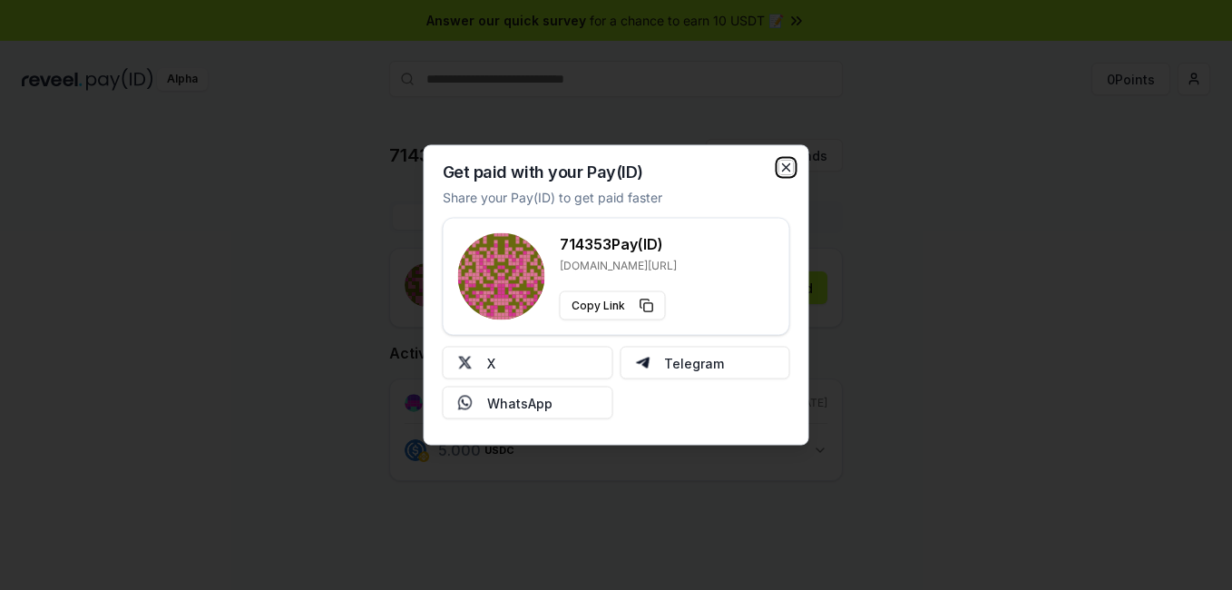
click at [785, 170] on icon "button" at bounding box center [786, 168] width 15 height 15
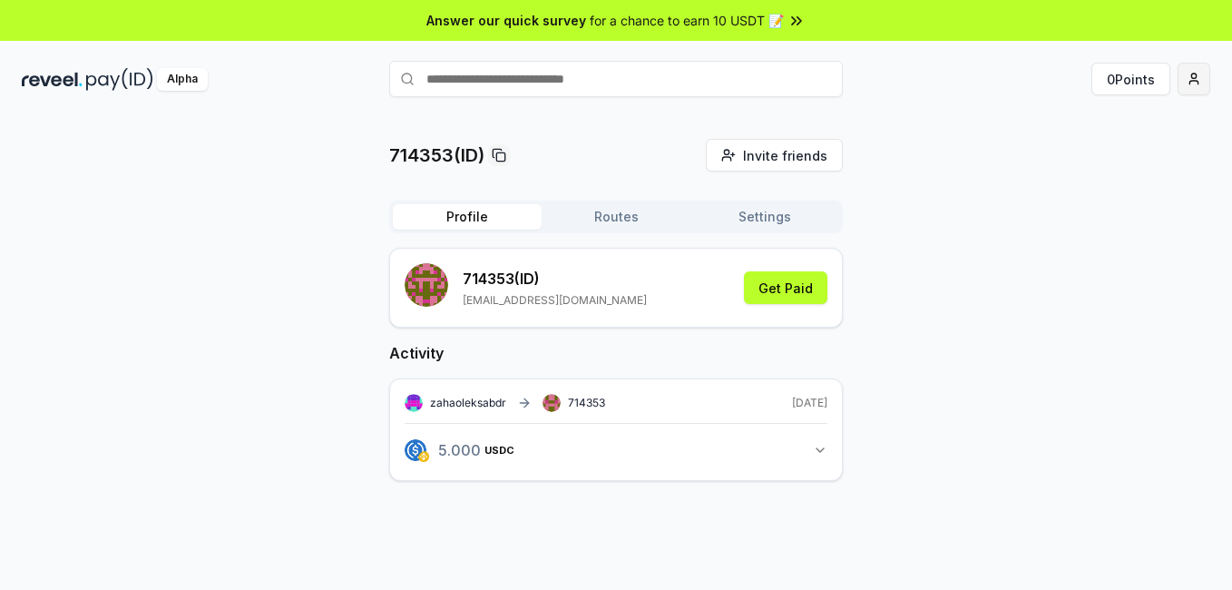
click at [1188, 75] on html "Answer our quick survey for a chance to earn 10 USDT 📝 Alpha 0 Points 714353(ID…" at bounding box center [616, 295] width 1232 height 590
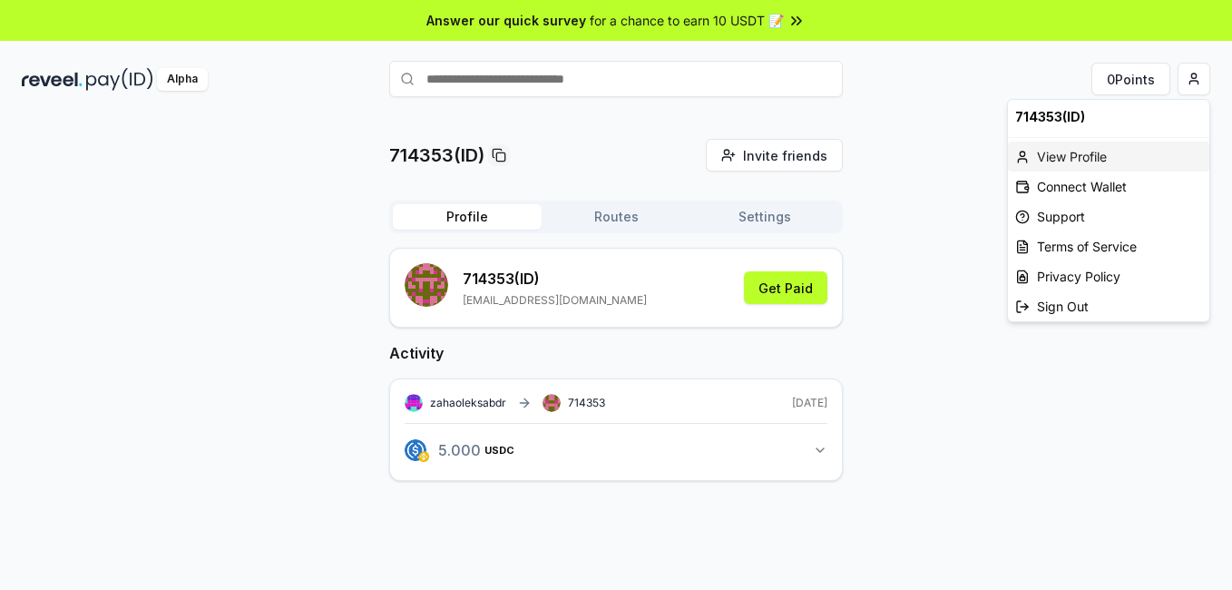
click at [1078, 152] on div "View Profile" at bounding box center [1108, 157] width 201 height 30
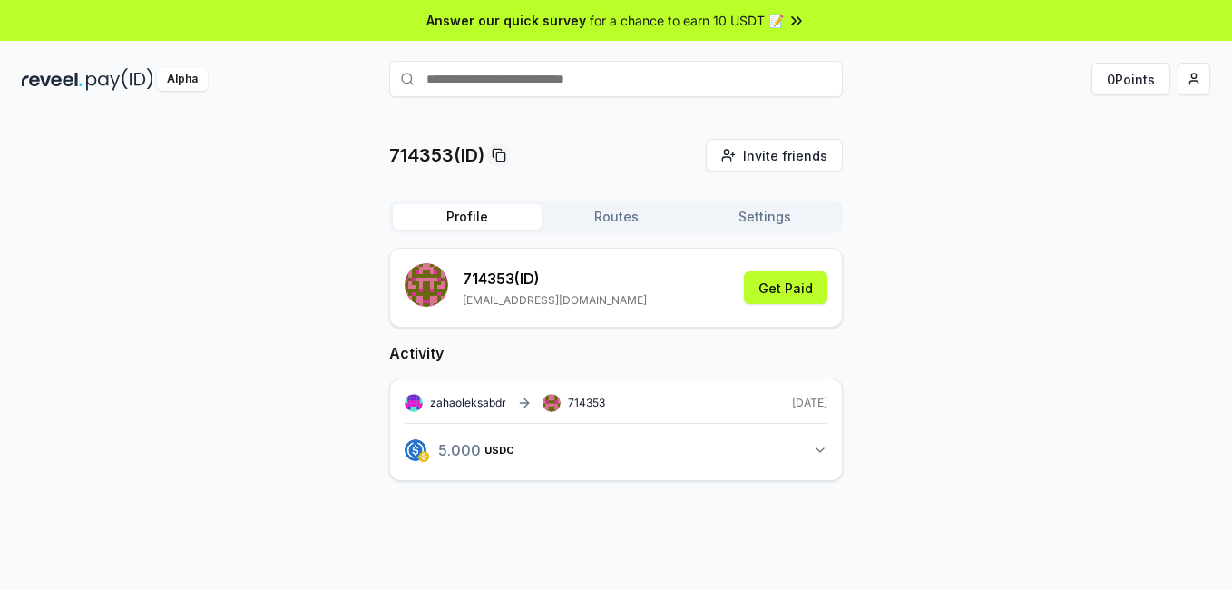
click at [625, 219] on button "Routes" at bounding box center [616, 216] width 149 height 25
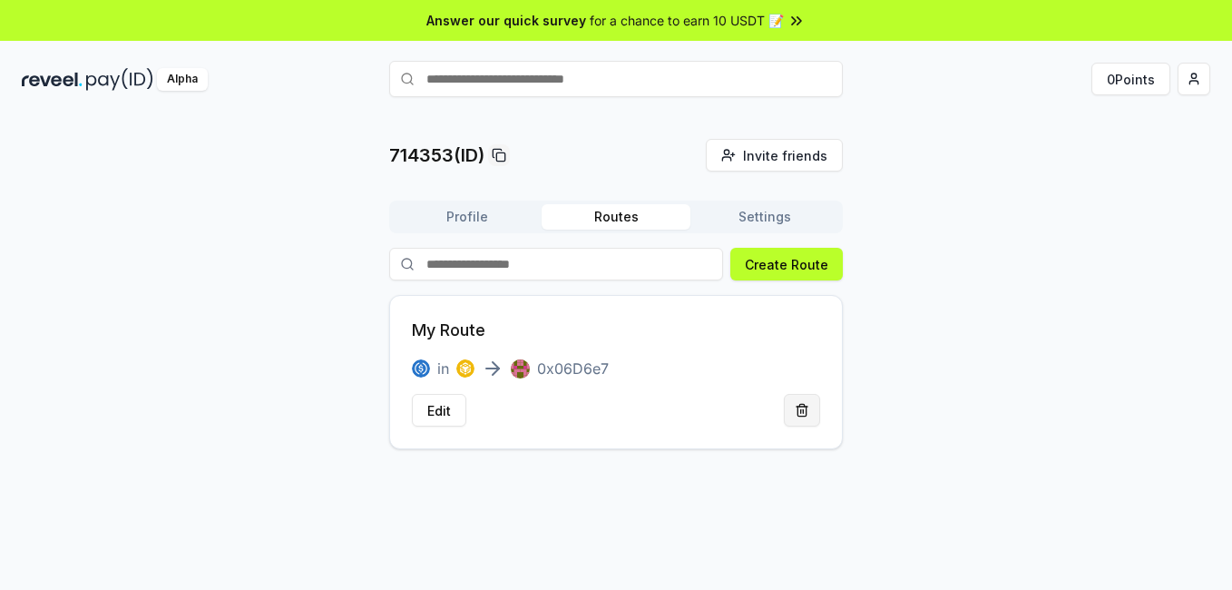
click at [806, 406] on button at bounding box center [802, 410] width 36 height 33
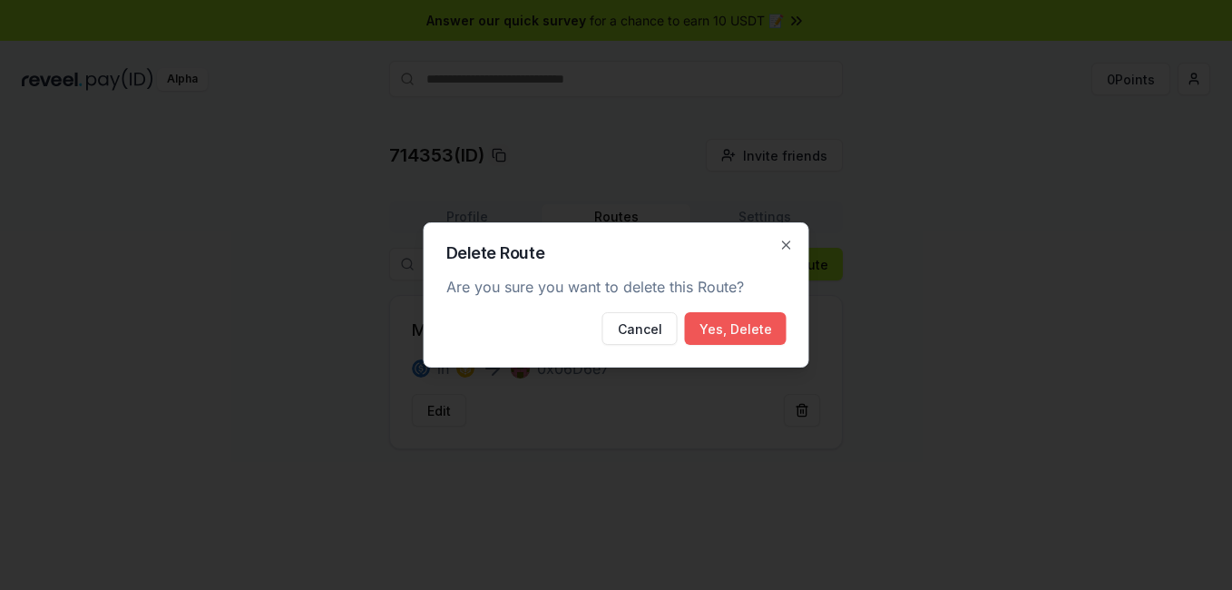
click at [739, 334] on button "Yes, Delete" at bounding box center [736, 328] width 102 height 33
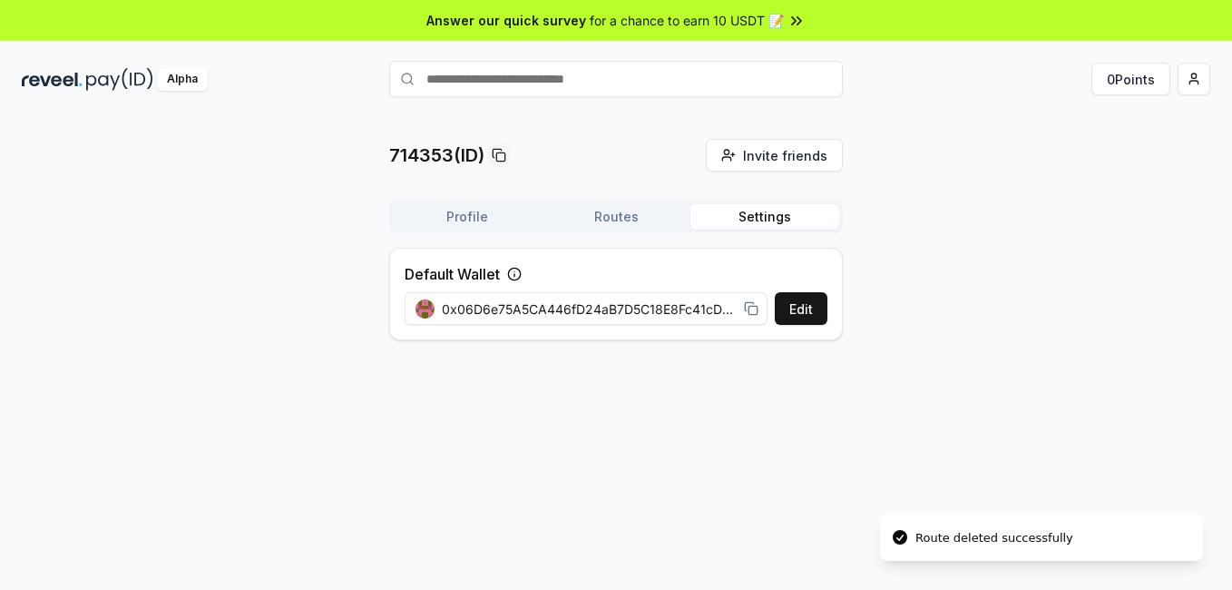
click at [748, 210] on button "Settings" at bounding box center [764, 216] width 149 height 25
click at [96, 81] on img at bounding box center [119, 79] width 67 height 23
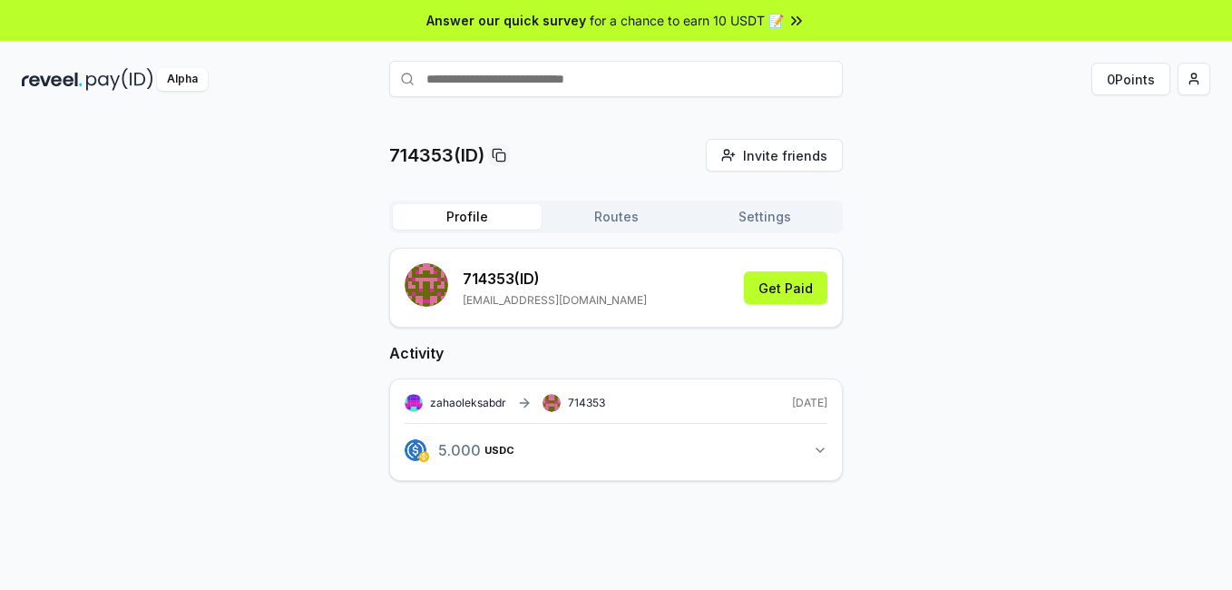
click at [813, 454] on icon "button" at bounding box center [820, 450] width 15 height 15
click at [813, 453] on icon "button" at bounding box center [820, 450] width 15 height 15
click at [728, 22] on span "for a chance to earn 10 USDT 📝" at bounding box center [687, 20] width 194 height 19
click at [417, 452] on img "button" at bounding box center [416, 450] width 22 height 22
click at [443, 509] on span "5.000" at bounding box center [447, 512] width 31 height 14
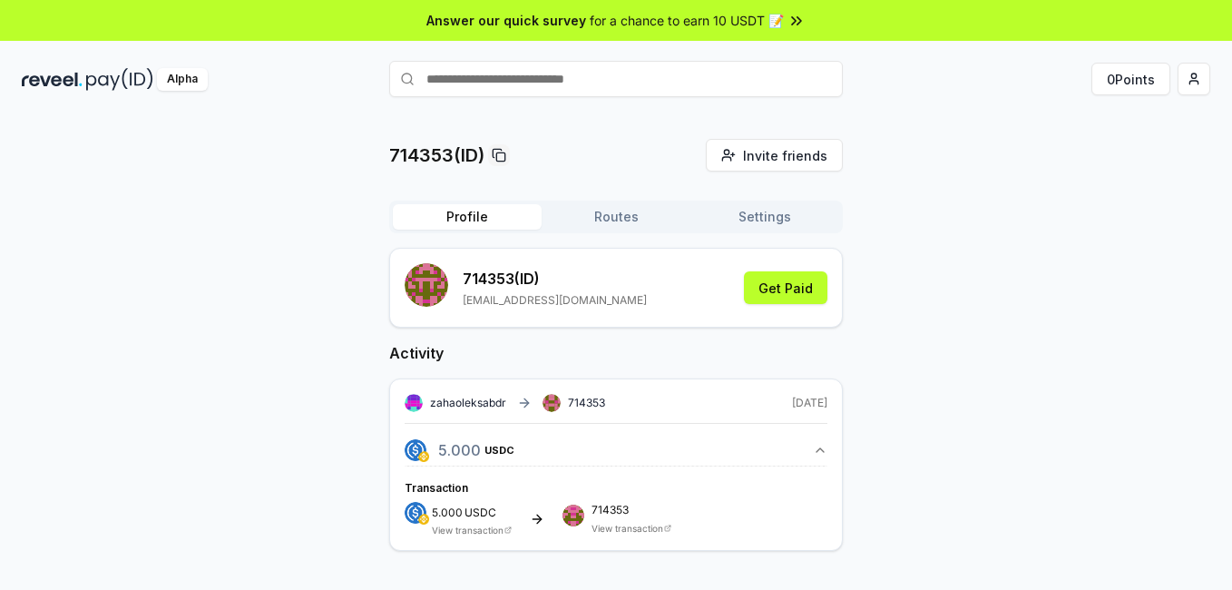
click at [410, 513] on img at bounding box center [416, 513] width 22 height 22
click at [463, 528] on link "View transaction" at bounding box center [468, 529] width 72 height 11
click at [793, 284] on button "Get Paid" at bounding box center [785, 287] width 83 height 33
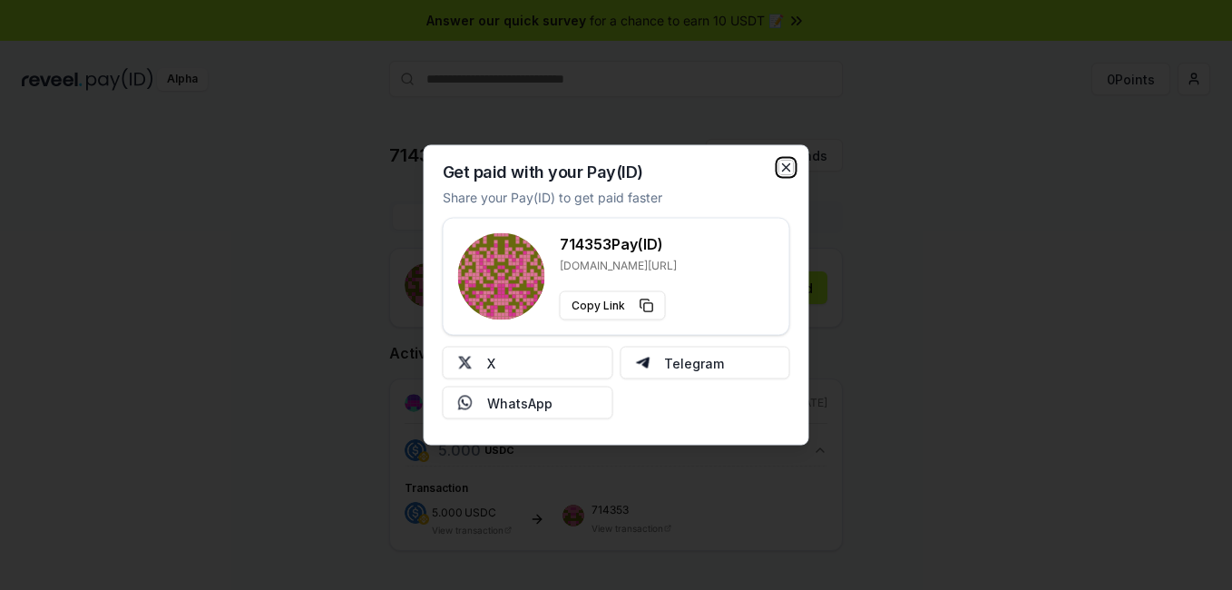
click at [790, 166] on icon "button" at bounding box center [786, 168] width 15 height 15
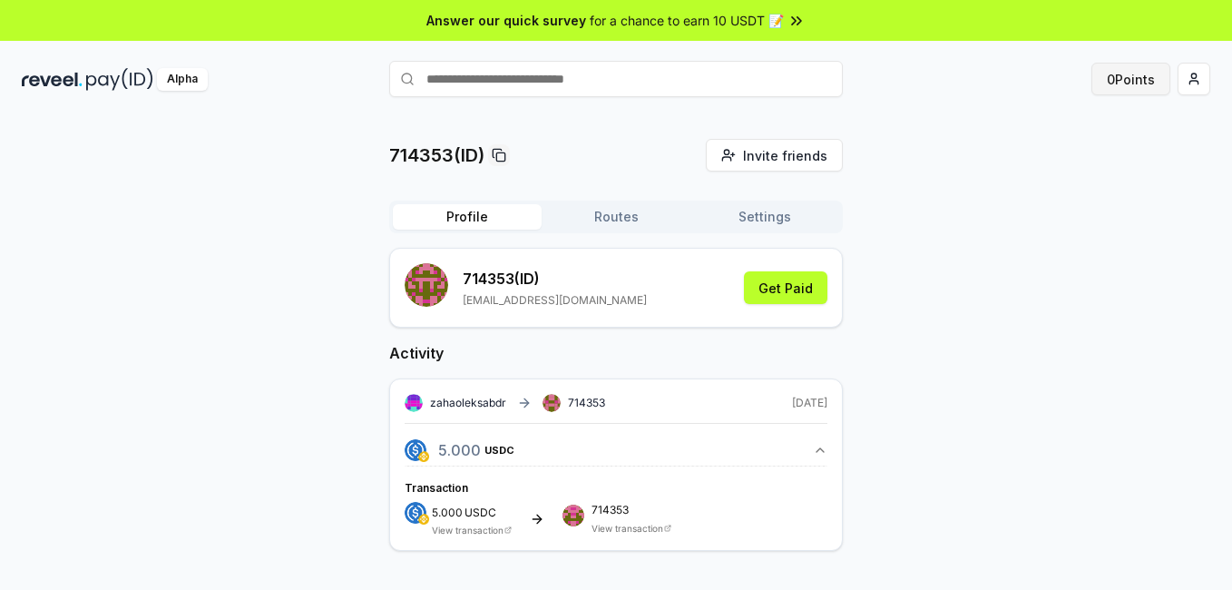
click at [1149, 83] on button "0 Points" at bounding box center [1130, 79] width 79 height 33
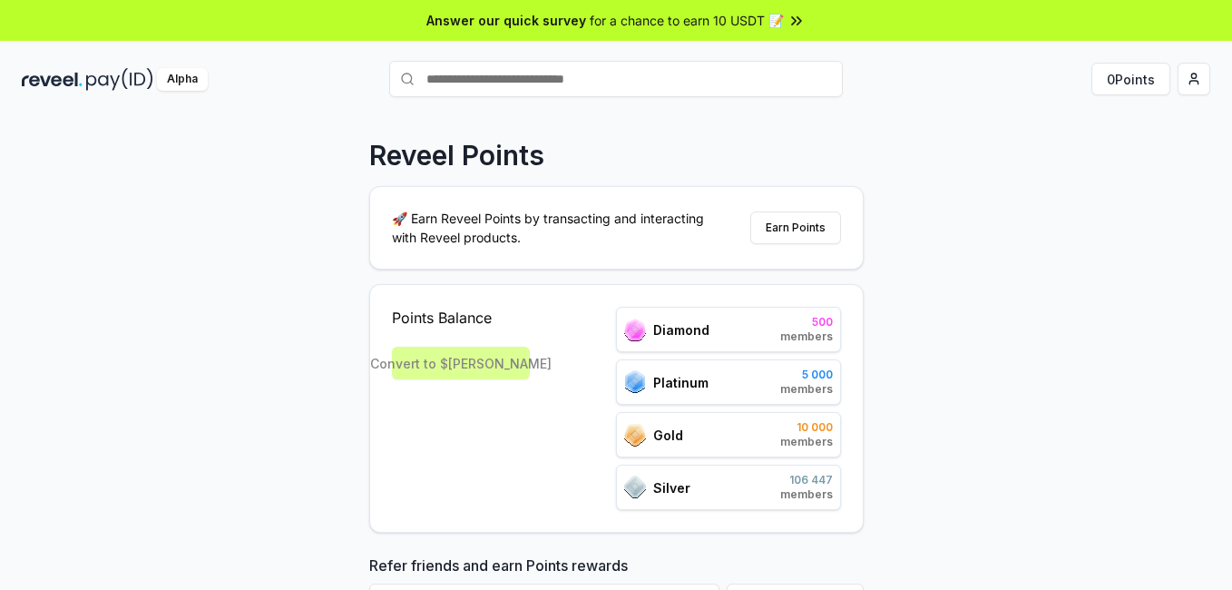
click at [519, 83] on input "text" at bounding box center [616, 79] width 454 height 36
click at [628, 85] on input "text" at bounding box center [616, 79] width 454 height 36
click at [553, 80] on input "text" at bounding box center [616, 79] width 454 height 36
paste input "**********"
paste input "****"
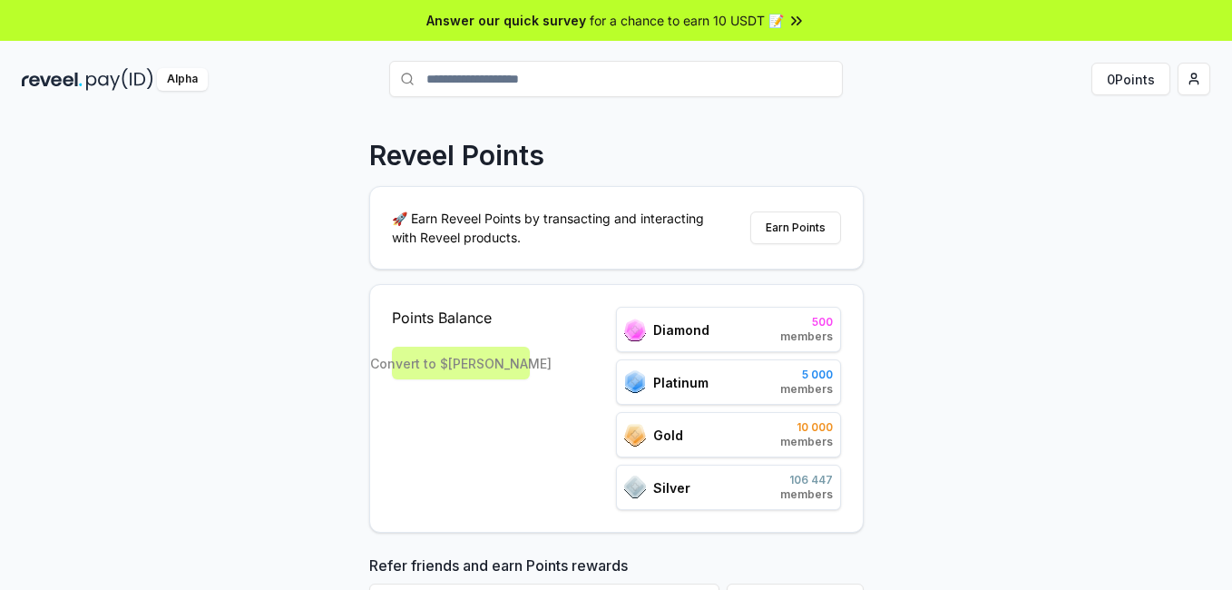
type input "**********"
drag, startPoint x: 640, startPoint y: 87, endPoint x: 419, endPoint y: 81, distance: 221.4
click at [419, 81] on input "**********" at bounding box center [616, 79] width 454 height 36
paste input "**********"
click at [829, 79] on input "**********" at bounding box center [616, 79] width 454 height 36
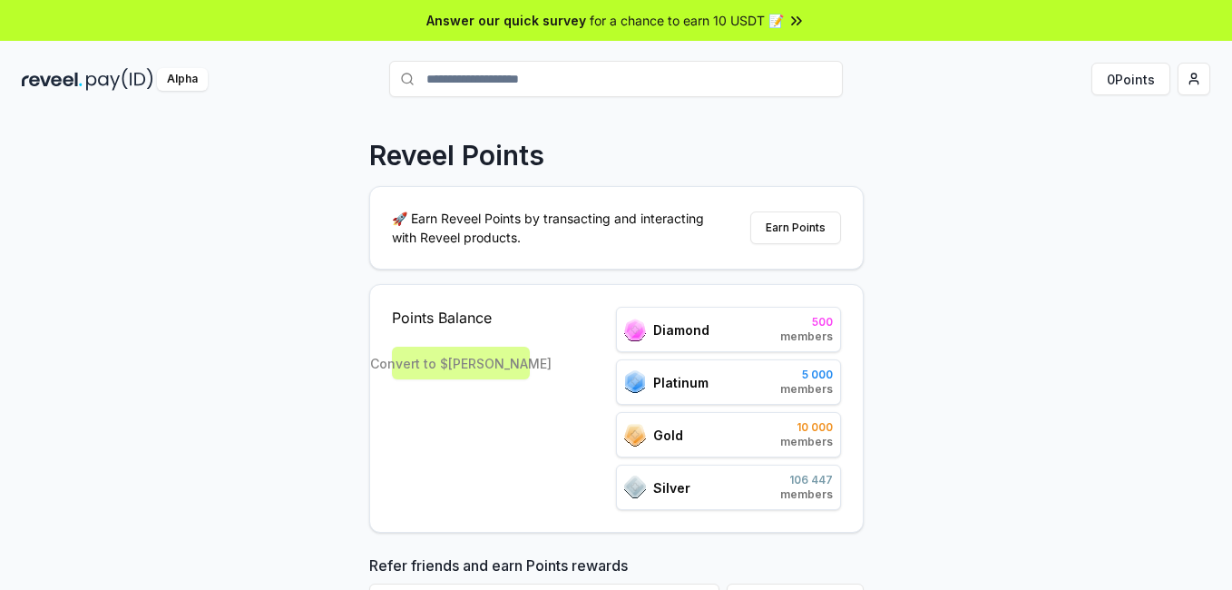
click at [826, 79] on input "**********" at bounding box center [616, 79] width 454 height 36
drag, startPoint x: 711, startPoint y: 77, endPoint x: 357, endPoint y: 89, distance: 354.9
click at [357, 89] on div "**********" at bounding box center [616, 78] width 1232 height 47
paste input "text"
type input "*"
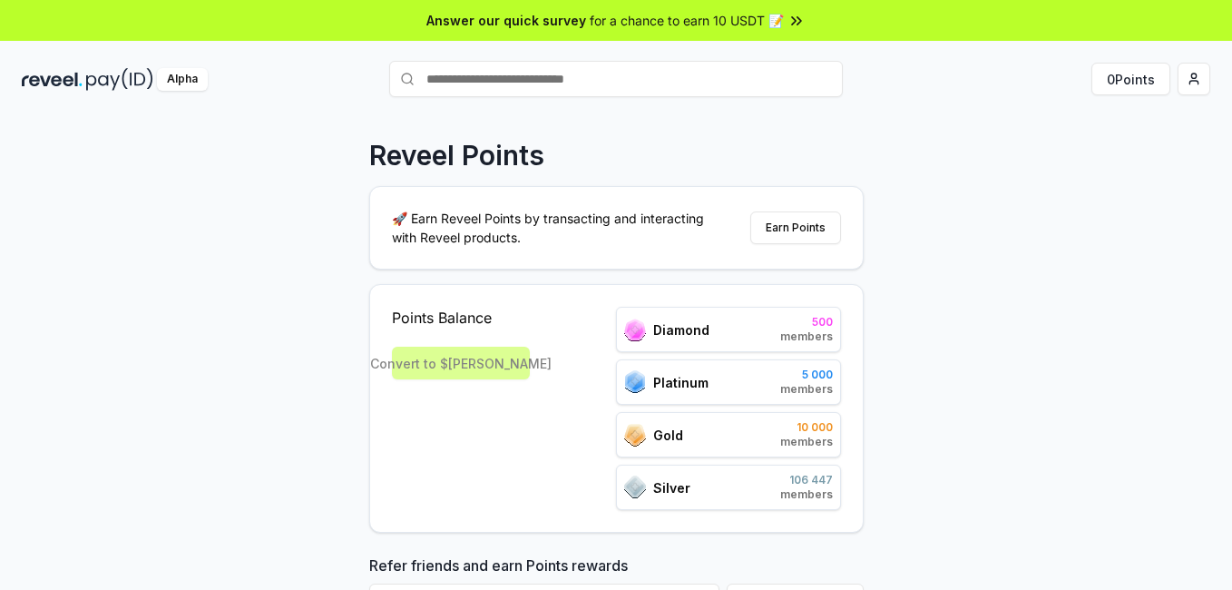
click at [566, 82] on input "text" at bounding box center [616, 79] width 454 height 36
paste input "**********"
type input "**********"
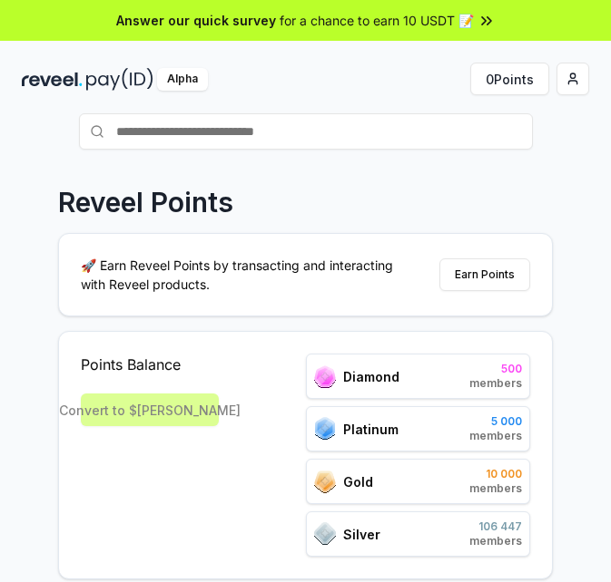
click at [275, 139] on input "text" at bounding box center [306, 131] width 454 height 36
click at [145, 131] on input "**********" at bounding box center [306, 131] width 454 height 36
click at [268, 137] on input "**********" at bounding box center [306, 131] width 454 height 36
type input "**********"
drag, startPoint x: 288, startPoint y: 137, endPoint x: 84, endPoint y: 142, distance: 203.3
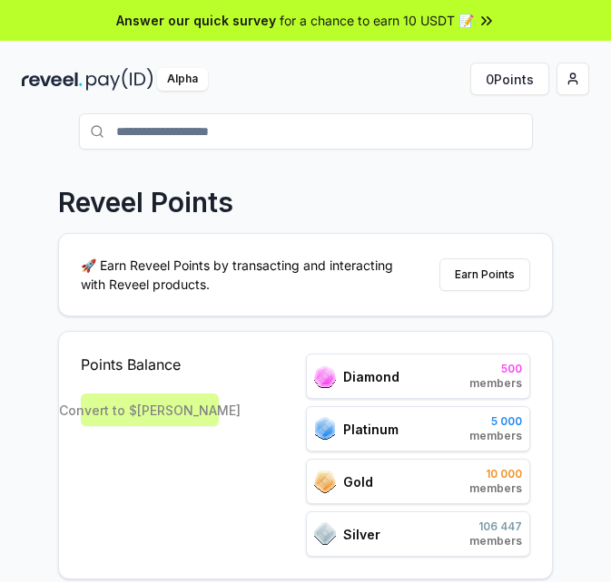
click at [85, 142] on input "**********" at bounding box center [306, 131] width 454 height 36
type input "******"
click at [503, 162] on span "Pay" at bounding box center [507, 166] width 34 height 27
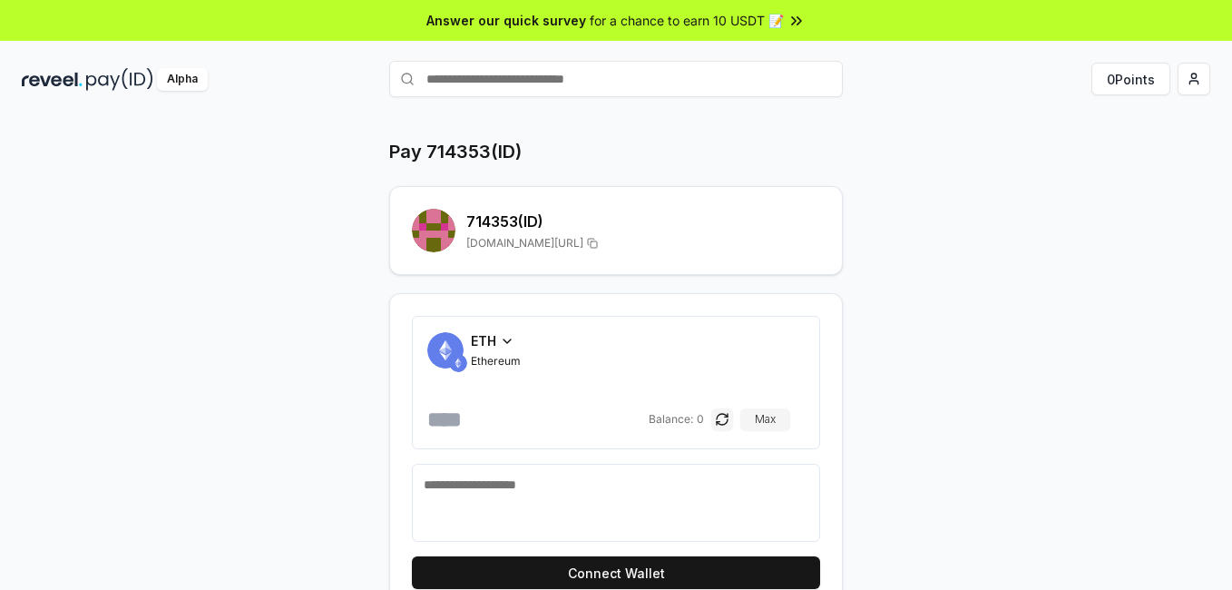
click at [496, 343] on span "ETH" at bounding box center [483, 340] width 25 height 19
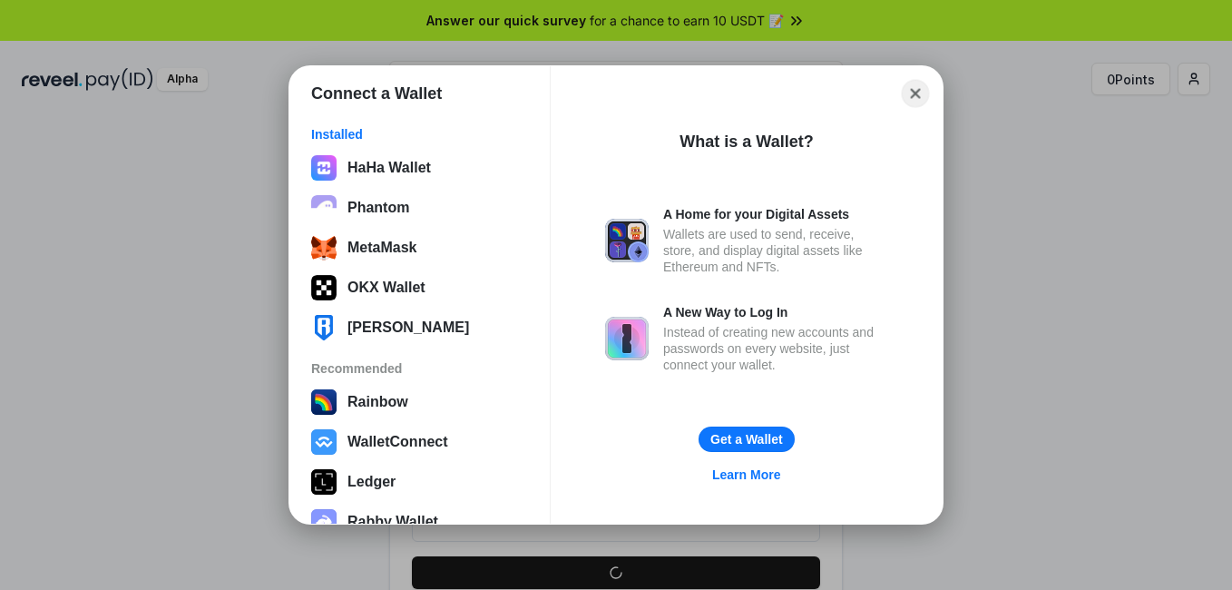
click at [918, 84] on button "Close" at bounding box center [916, 94] width 28 height 28
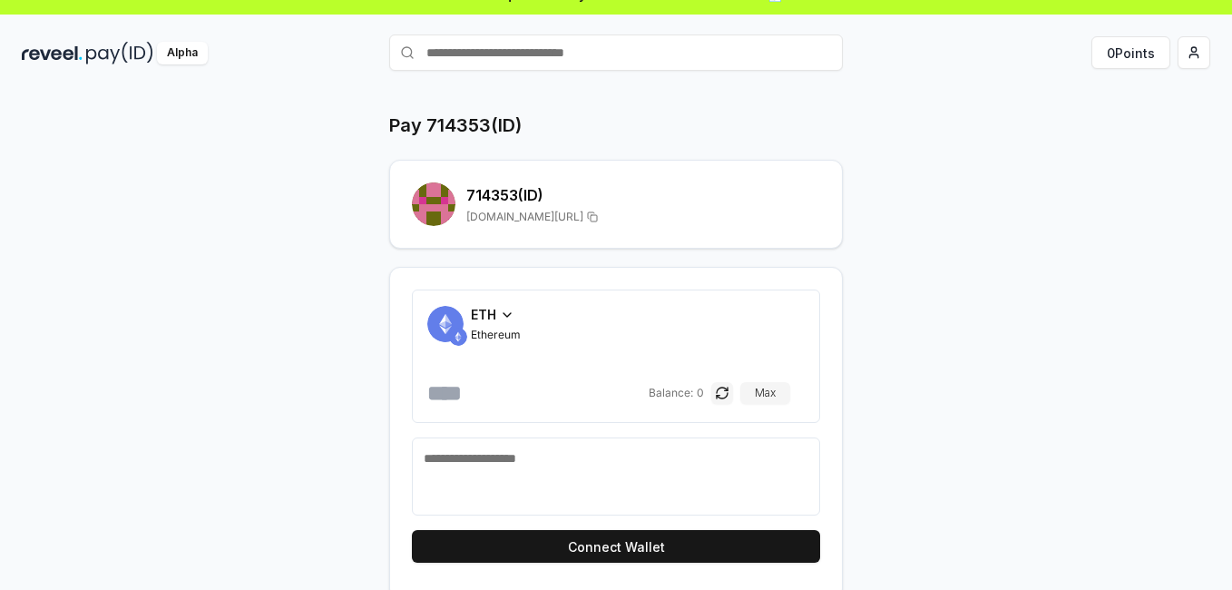
scroll to position [52, 0]
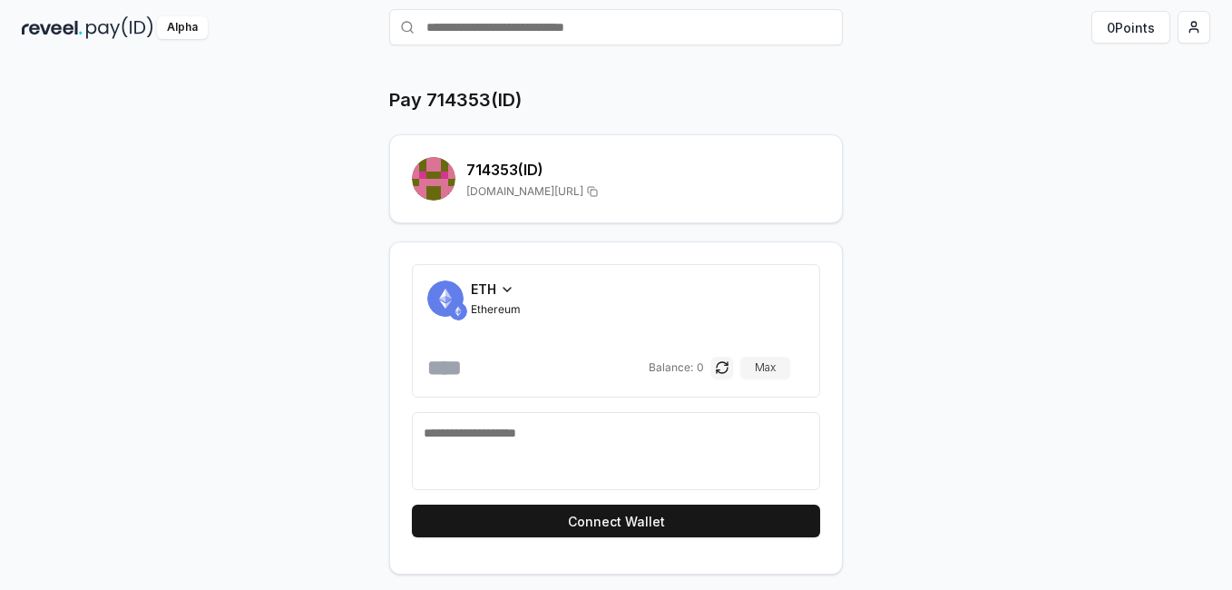
click at [509, 288] on icon at bounding box center [506, 290] width 7 height 4
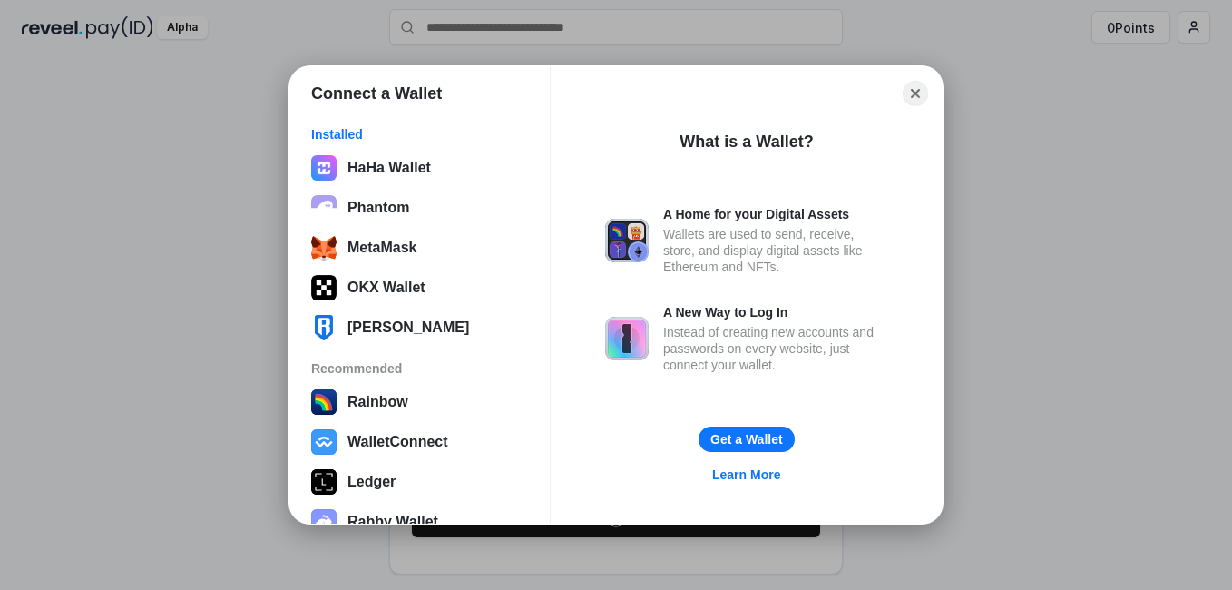
drag, startPoint x: 916, startPoint y: 89, endPoint x: 877, endPoint y: 200, distance: 118.2
click at [916, 90] on button "Close" at bounding box center [915, 93] width 25 height 25
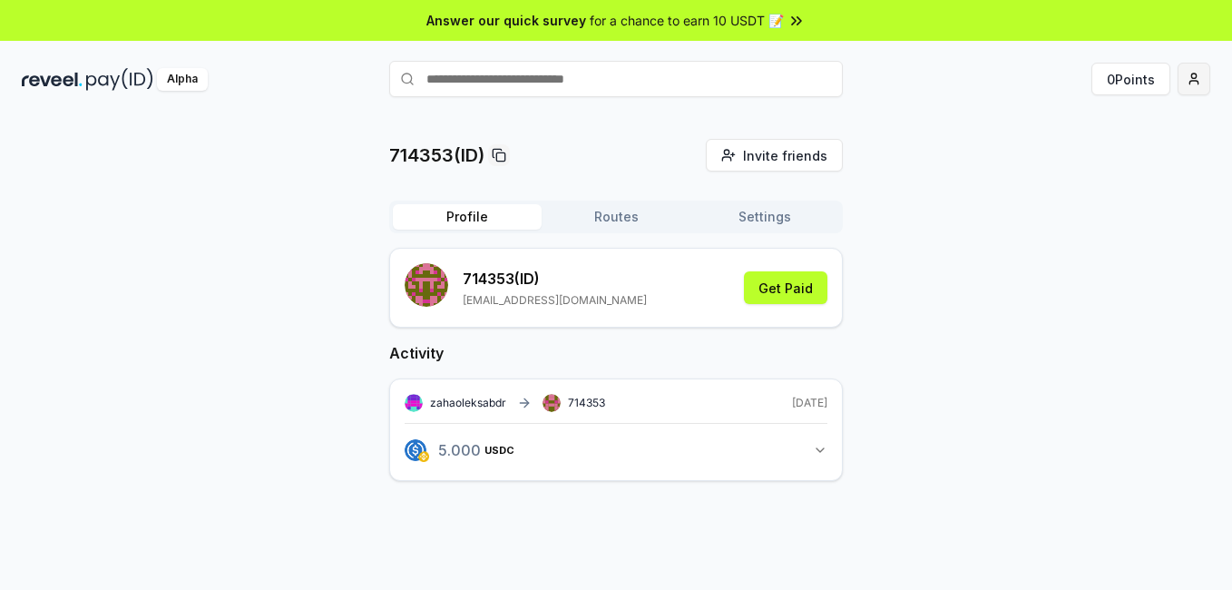
click at [1188, 83] on html "Answer our quick survey for a chance to earn 10 USDT 📝 Alpha 0 Points 714353(ID…" at bounding box center [616, 295] width 1232 height 590
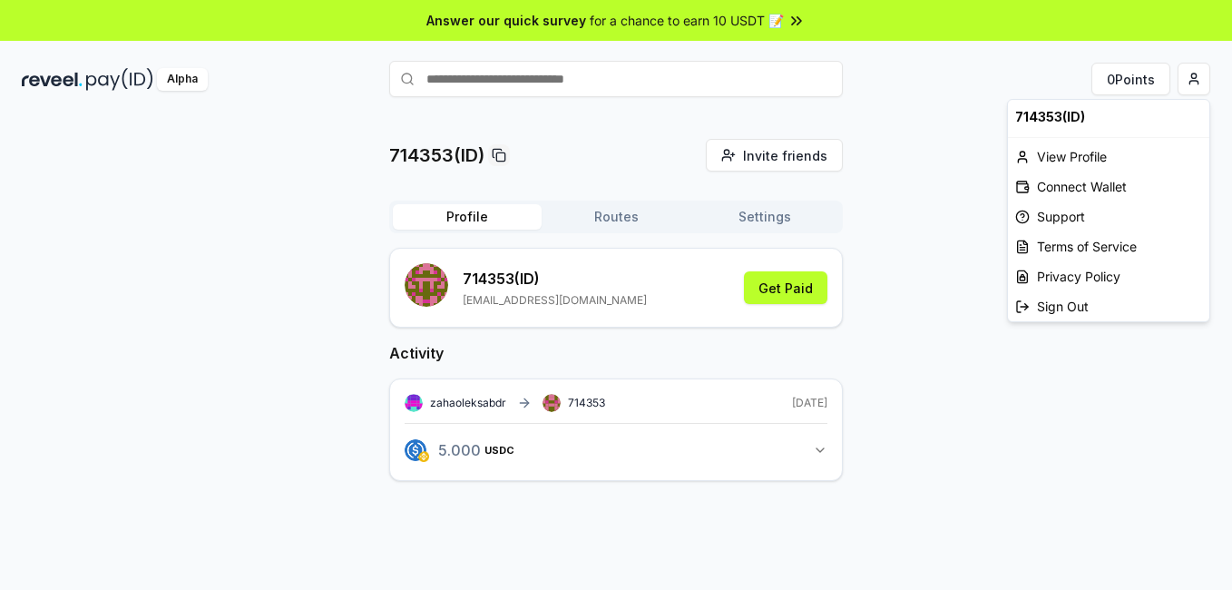
click at [691, 74] on html "Answer our quick survey for a chance to earn 10 USDT 📝 Alpha 0 Points 714353(ID…" at bounding box center [616, 295] width 1232 height 590
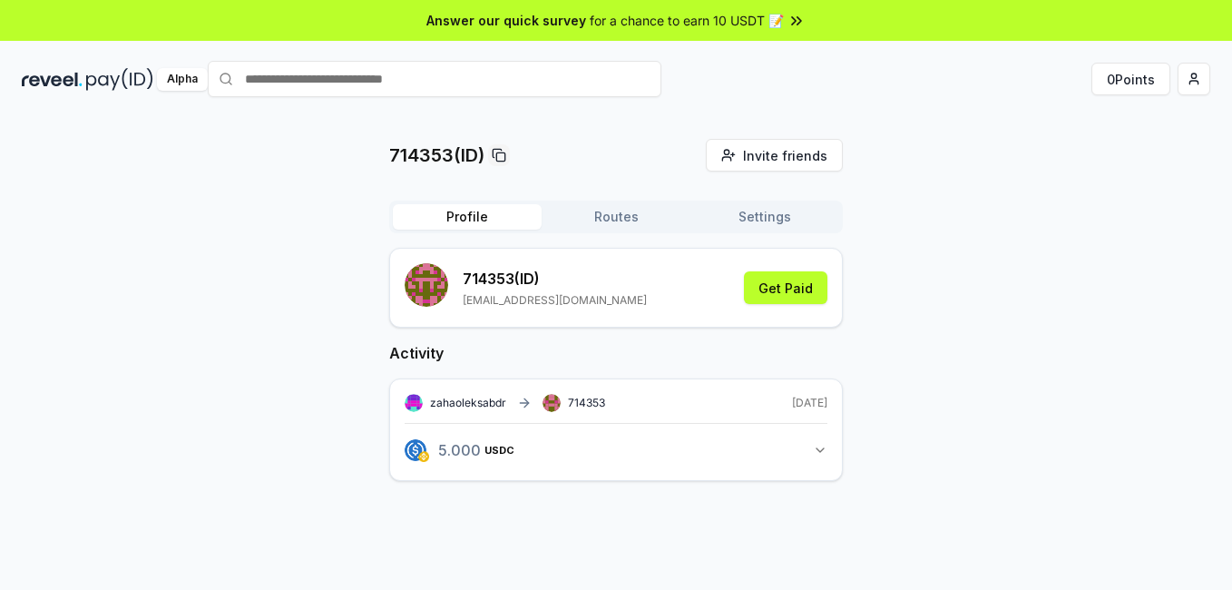
click at [467, 86] on input "text" at bounding box center [435, 79] width 454 height 36
click at [543, 83] on input "**********" at bounding box center [435, 79] width 454 height 36
drag, startPoint x: 543, startPoint y: 82, endPoint x: 376, endPoint y: 99, distance: 168.7
click at [376, 99] on div "**********" at bounding box center [616, 78] width 1232 height 47
click at [502, 83] on input "**********" at bounding box center [616, 79] width 454 height 36
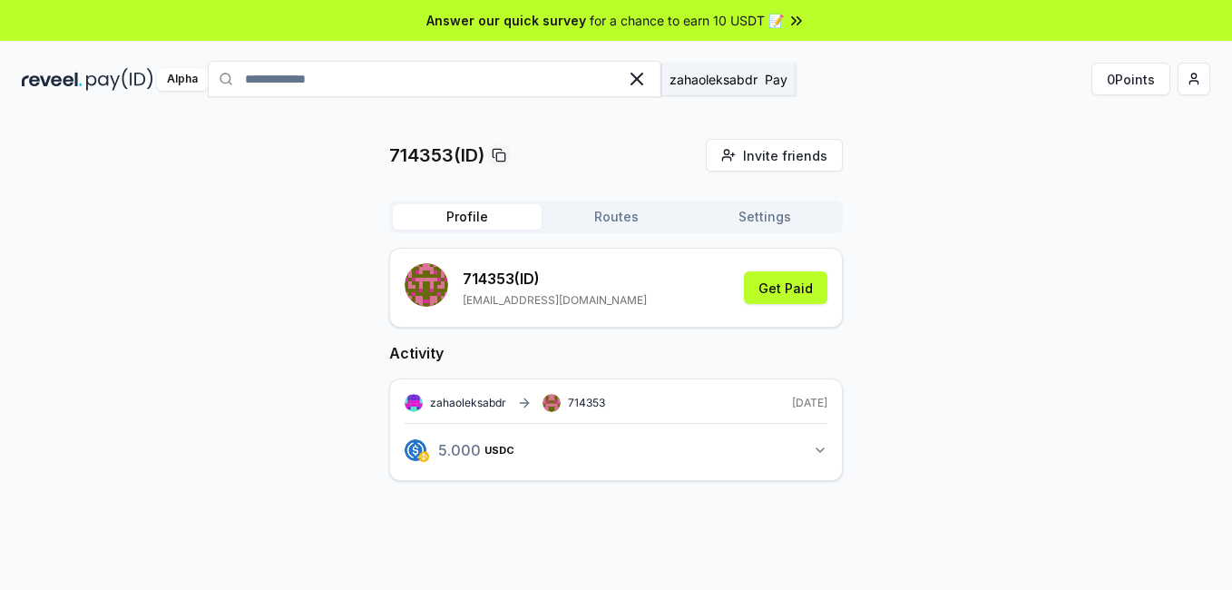
type input "**********"
click at [787, 89] on span "Pay" at bounding box center [776, 79] width 23 height 19
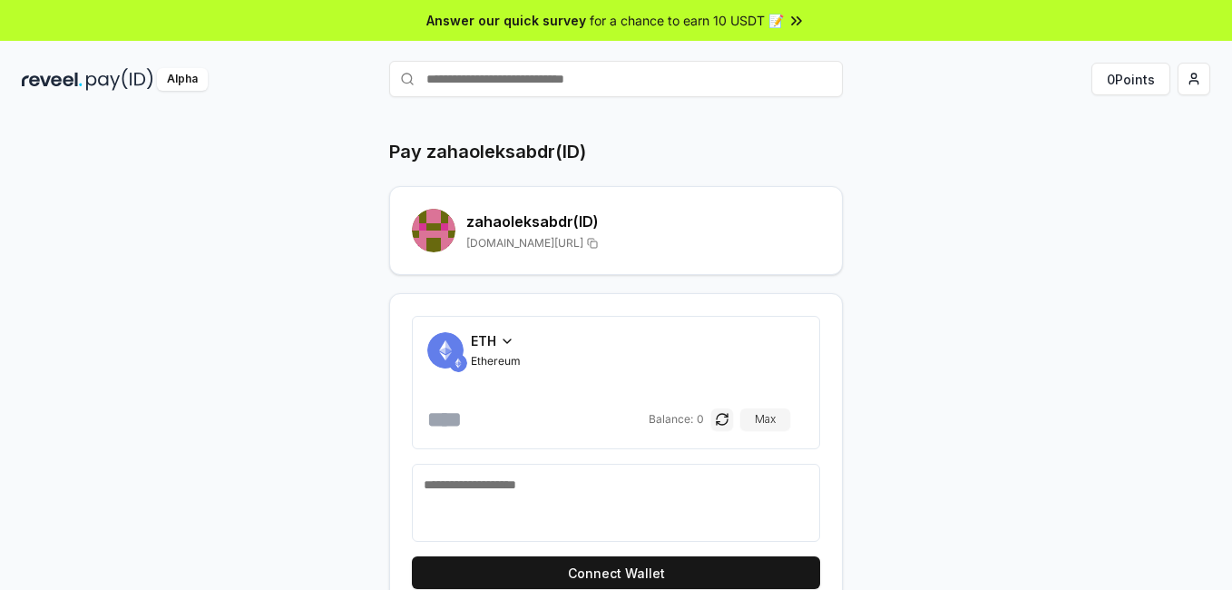
click at [512, 343] on icon at bounding box center [507, 341] width 15 height 15
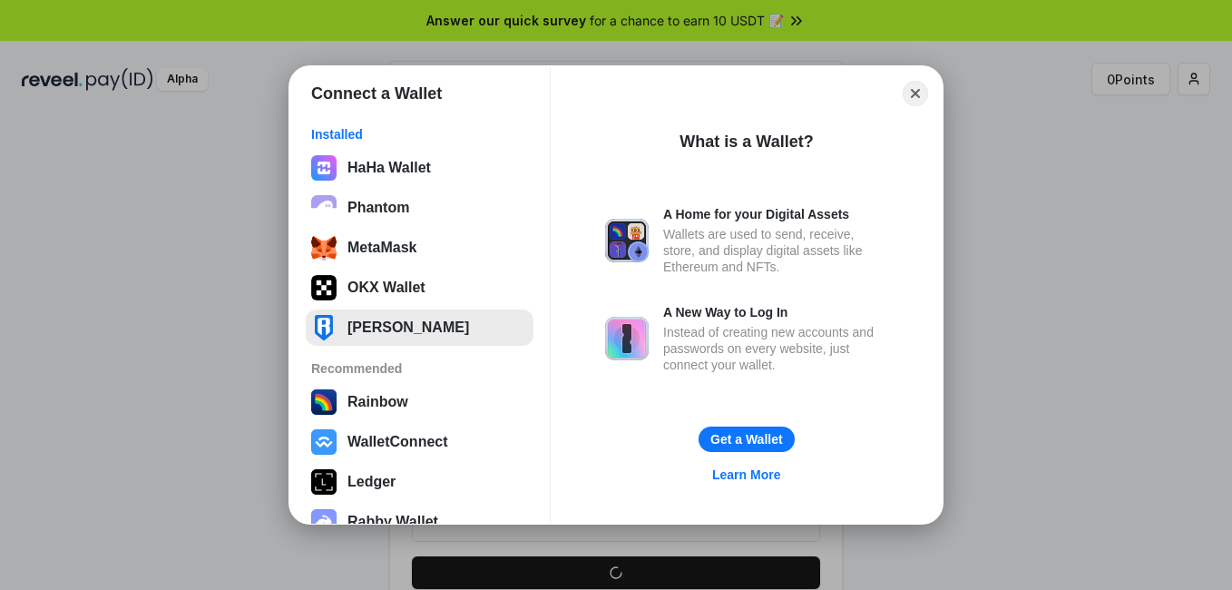
scroll to position [112, 0]
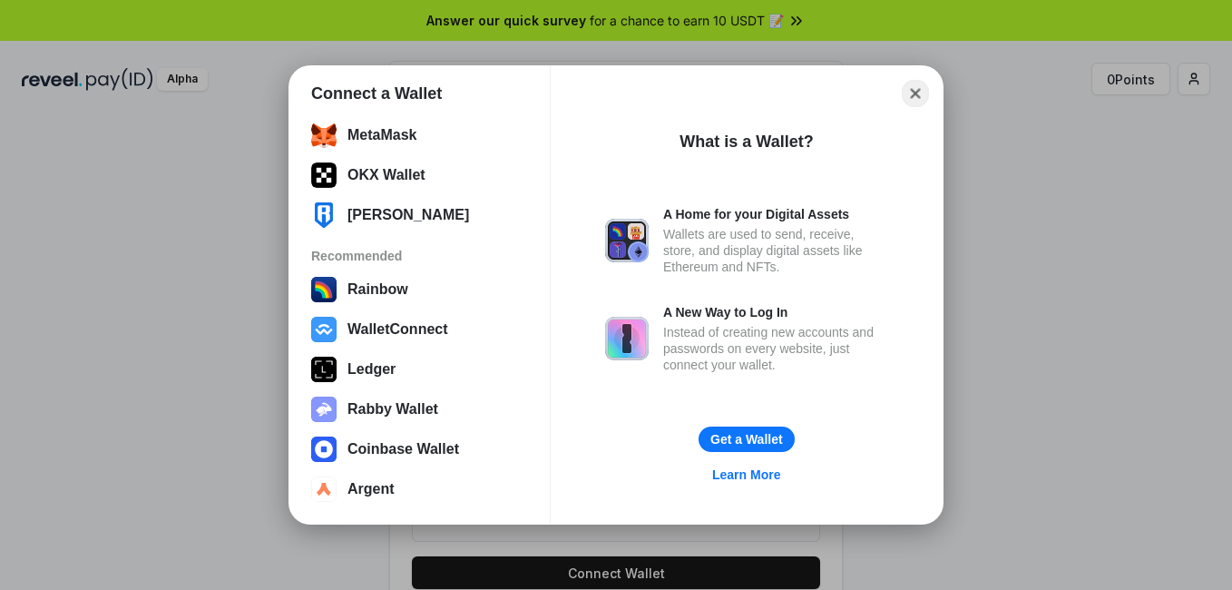
click at [920, 95] on button "Close" at bounding box center [916, 94] width 28 height 28
